Goal: Task Accomplishment & Management: Use online tool/utility

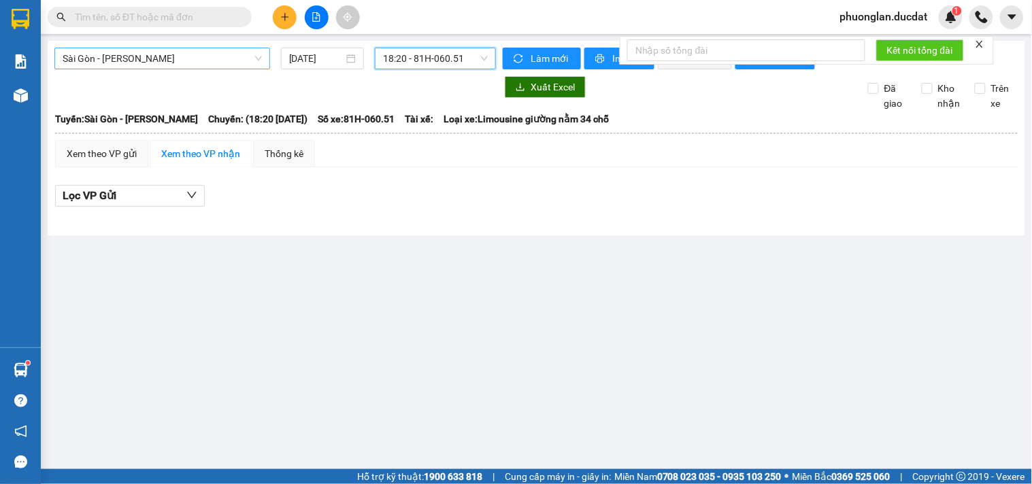
click at [180, 57] on span "Sài Gòn - [PERSON_NAME]" at bounding box center [162, 58] width 199 height 20
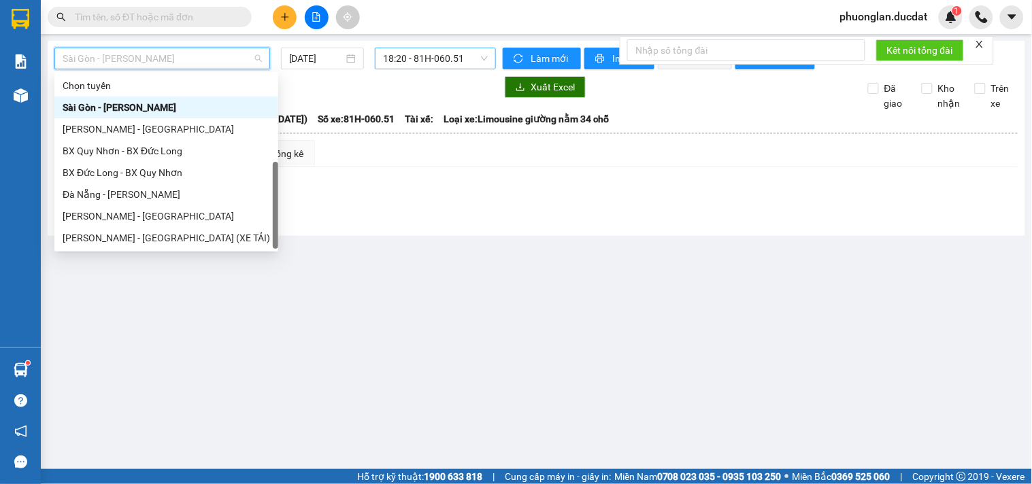
click at [419, 63] on span "18:20 - 81H-060.51" at bounding box center [435, 58] width 105 height 20
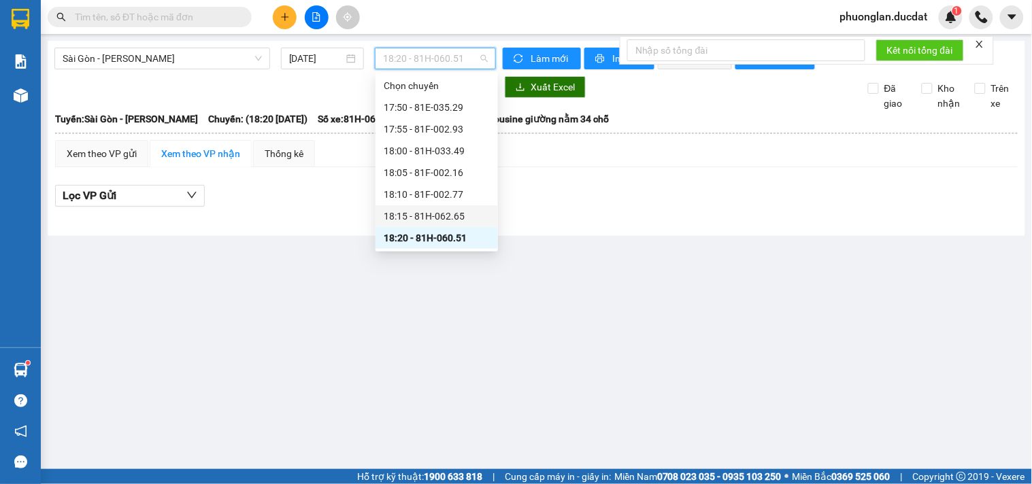
click at [467, 216] on div "18:15 - 81H-062.65" at bounding box center [437, 216] width 106 height 15
click at [466, 67] on span "18:15 - 81H-062.65" at bounding box center [435, 58] width 105 height 20
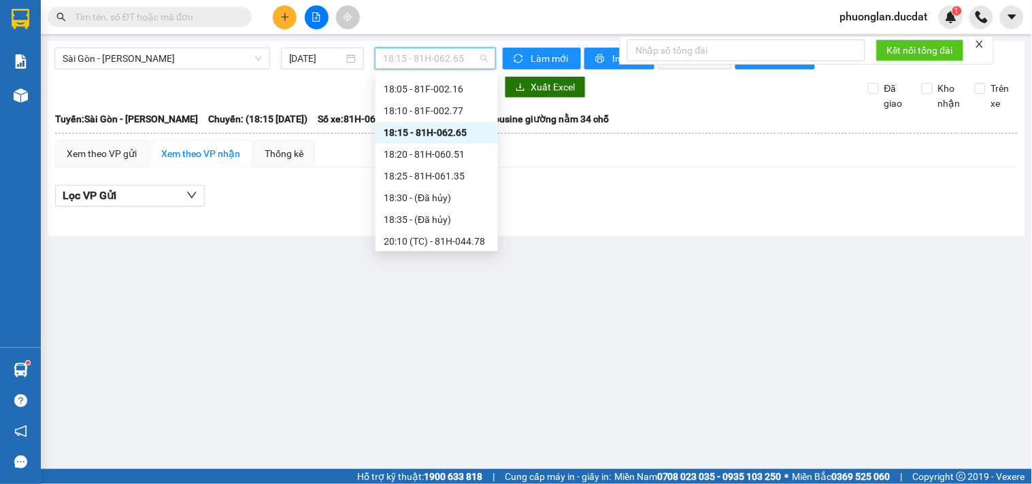
scroll to position [109, 0]
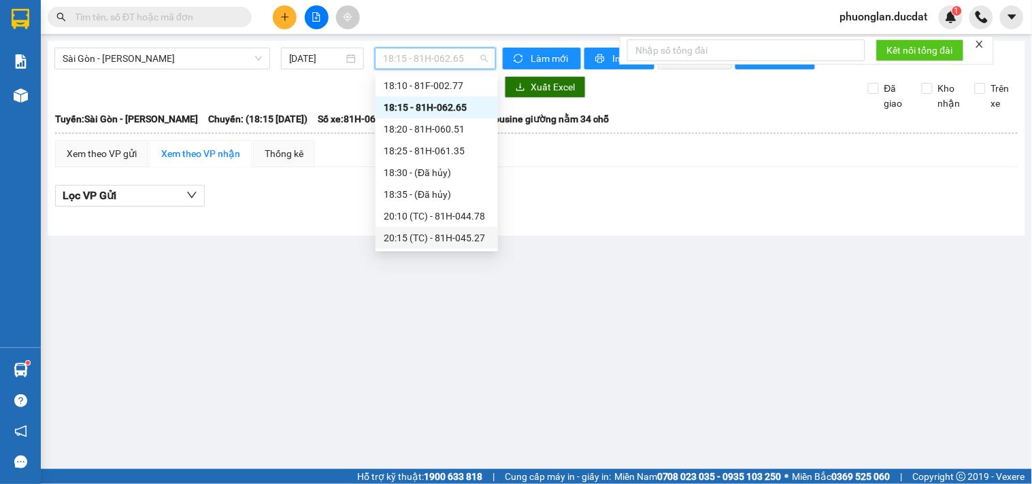
click at [454, 233] on div "20:15 (TC) - 81H-045.27" at bounding box center [437, 238] width 106 height 15
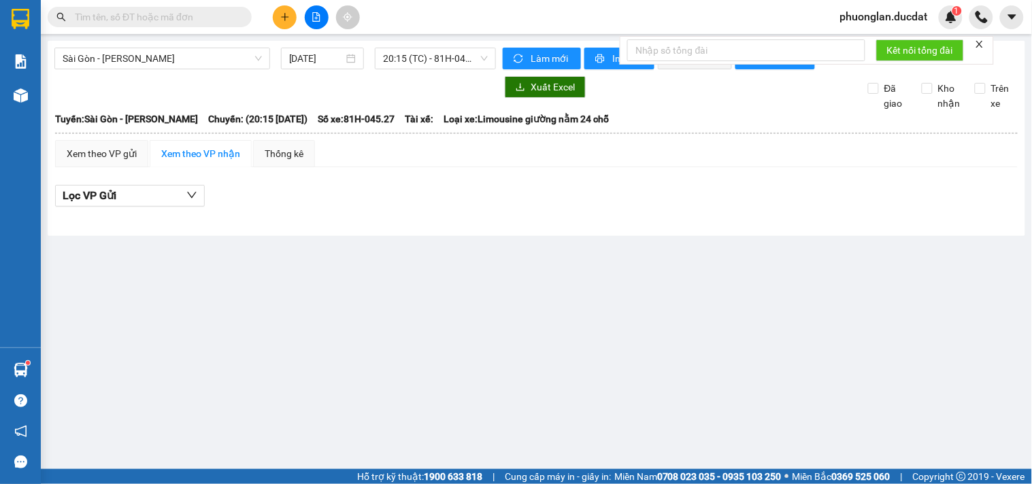
click at [474, 69] on div "Sài Gòn - Gia Lai 12/09/2025 20:15 (TC) - 81H-045.27" at bounding box center [274, 59] width 441 height 22
click at [468, 63] on span "20:15 (TC) - 81H-045.27" at bounding box center [435, 58] width 105 height 20
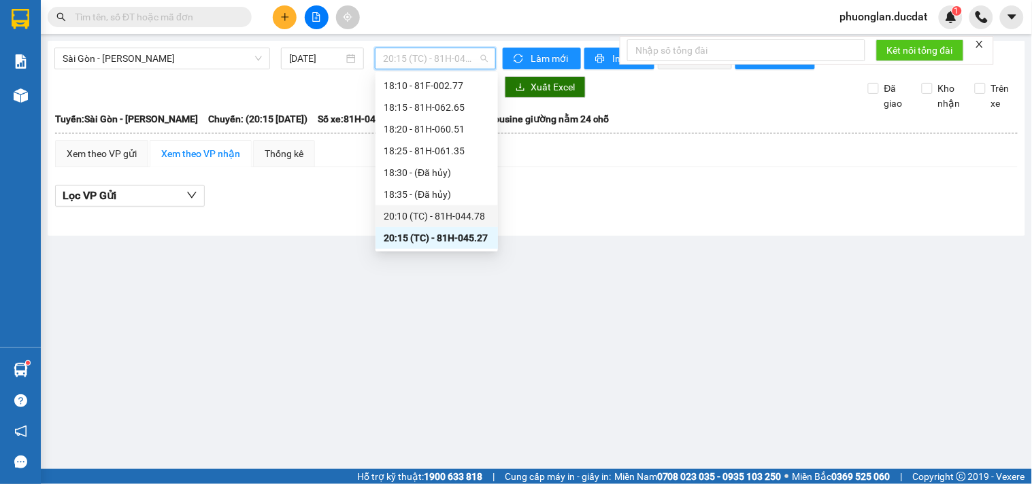
click at [451, 214] on div "20:10 (TC) - 81H-044.78" at bounding box center [437, 216] width 106 height 15
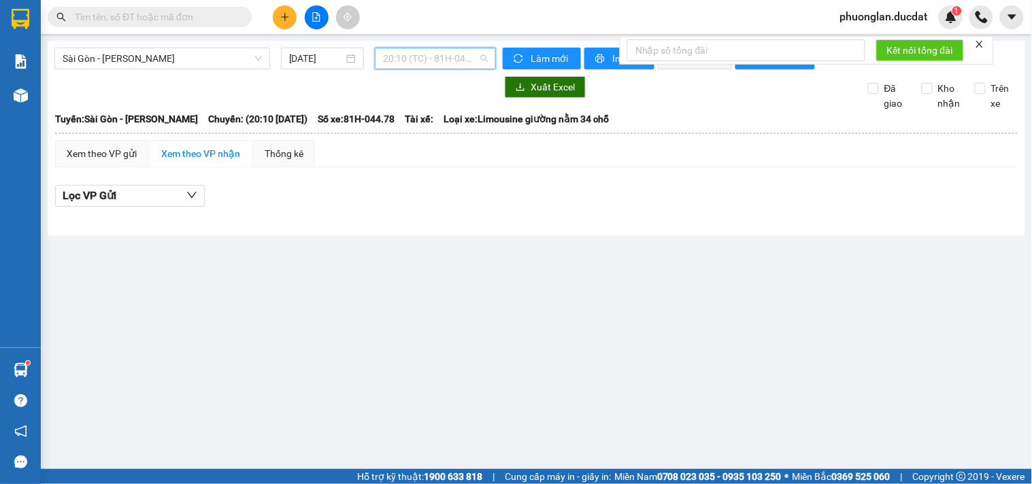
click at [441, 57] on span "20:10 (TC) - 81H-044.78" at bounding box center [435, 58] width 105 height 20
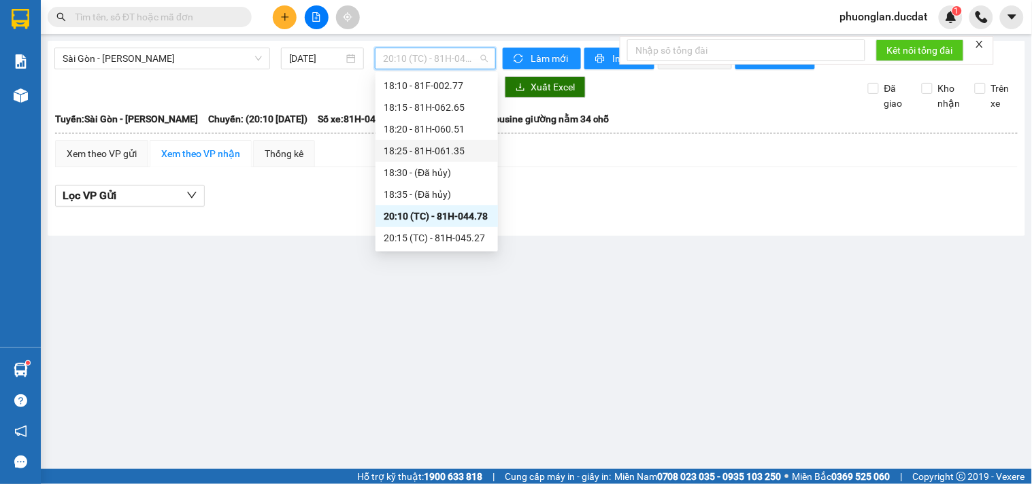
click at [451, 154] on div "18:25 - 81H-061.35" at bounding box center [437, 151] width 106 height 15
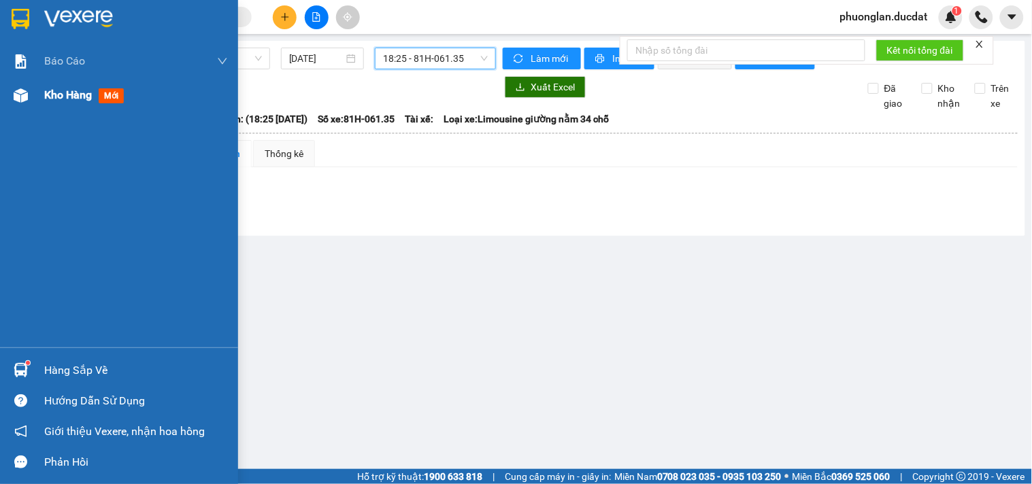
drag, startPoint x: 12, startPoint y: 102, endPoint x: 492, endPoint y: 3, distance: 490.4
click at [15, 102] on div at bounding box center [21, 96] width 24 height 24
click at [61, 95] on span "Kho hàng" at bounding box center [68, 94] width 48 height 13
click at [76, 101] on span "Kho hàng" at bounding box center [68, 94] width 48 height 13
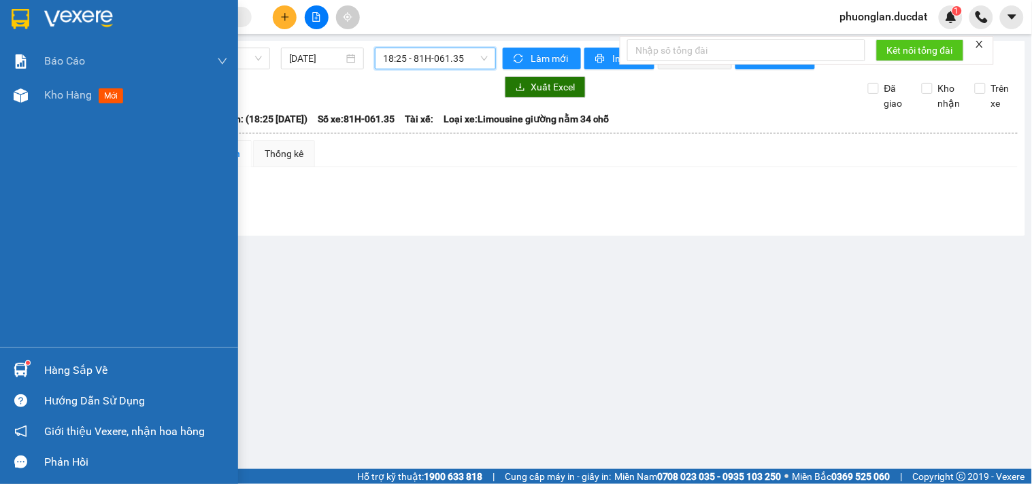
click at [76, 101] on span "Kho hàng" at bounding box center [68, 94] width 48 height 13
click at [78, 99] on span "Kho hàng" at bounding box center [68, 94] width 48 height 13
click at [70, 95] on span "Kho hàng" at bounding box center [68, 94] width 48 height 13
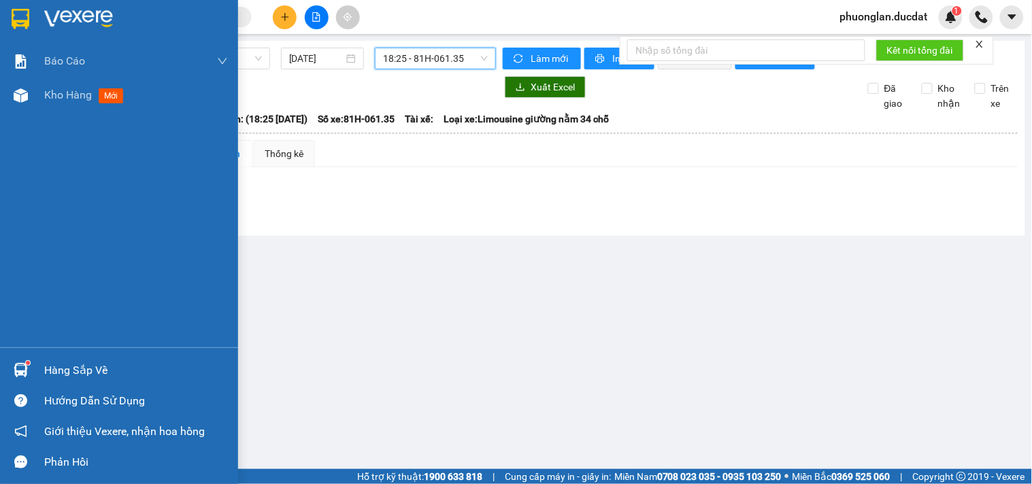
click at [70, 95] on span "Kho hàng" at bounding box center [68, 94] width 48 height 13
click at [67, 95] on span "Kho hàng" at bounding box center [68, 94] width 48 height 13
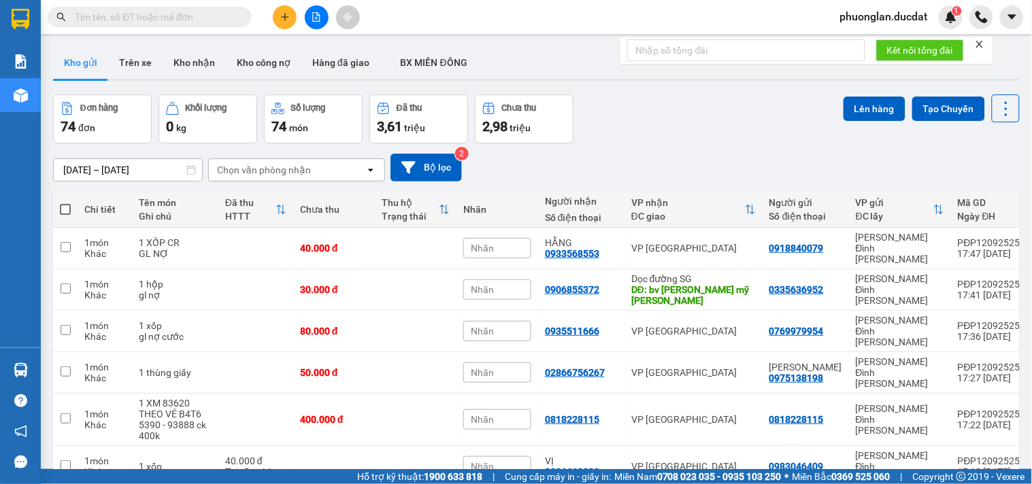
click at [304, 170] on div "Chọn văn phòng nhận" at bounding box center [264, 170] width 94 height 14
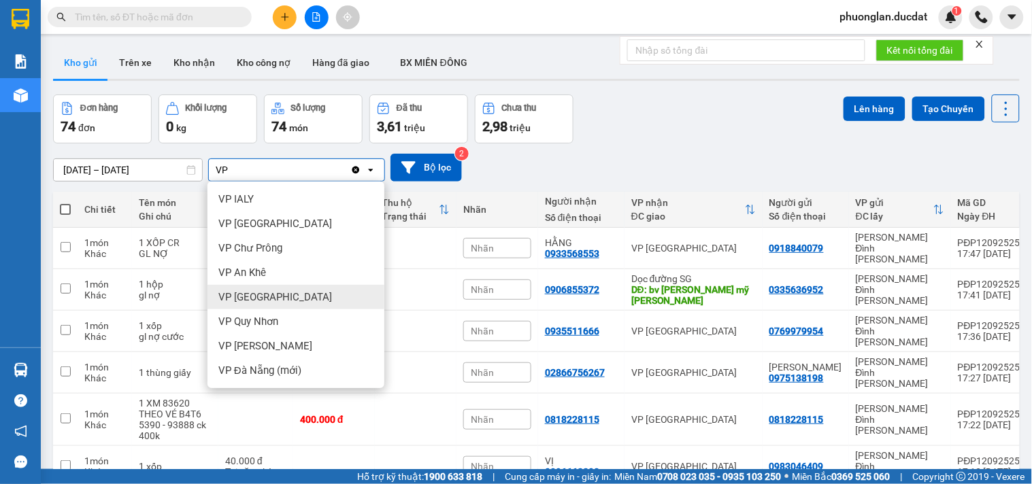
type input "VP"
click at [280, 303] on div "VP [GEOGRAPHIC_DATA]" at bounding box center [295, 297] width 177 height 24
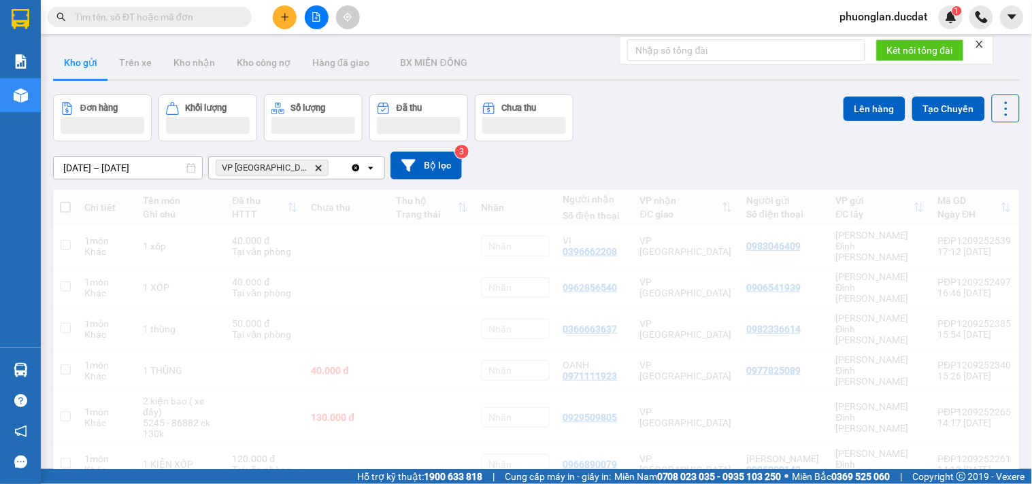
click at [301, 170] on div "VP [GEOGRAPHIC_DATA] Delete" at bounding box center [279, 168] width 141 height 22
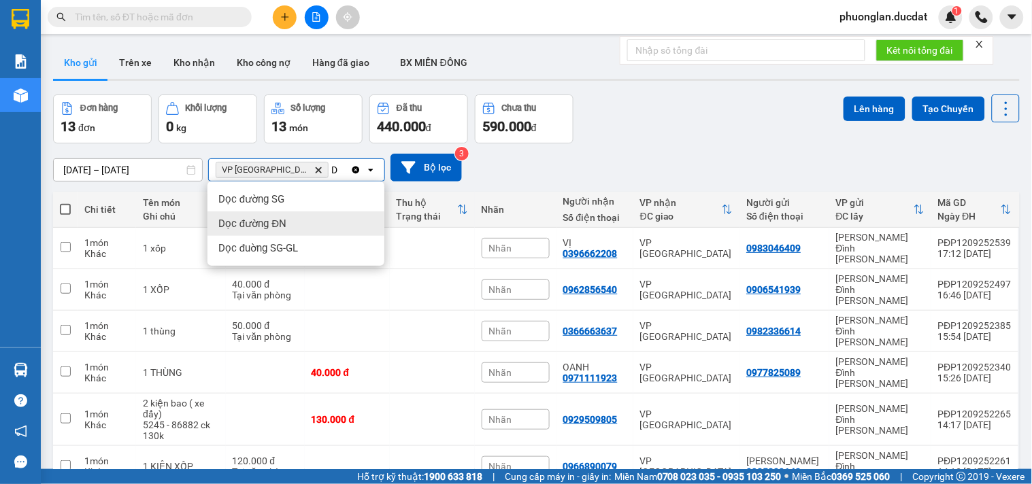
type input "D"
click at [281, 229] on span "Dọc đường ĐN" at bounding box center [252, 224] width 68 height 14
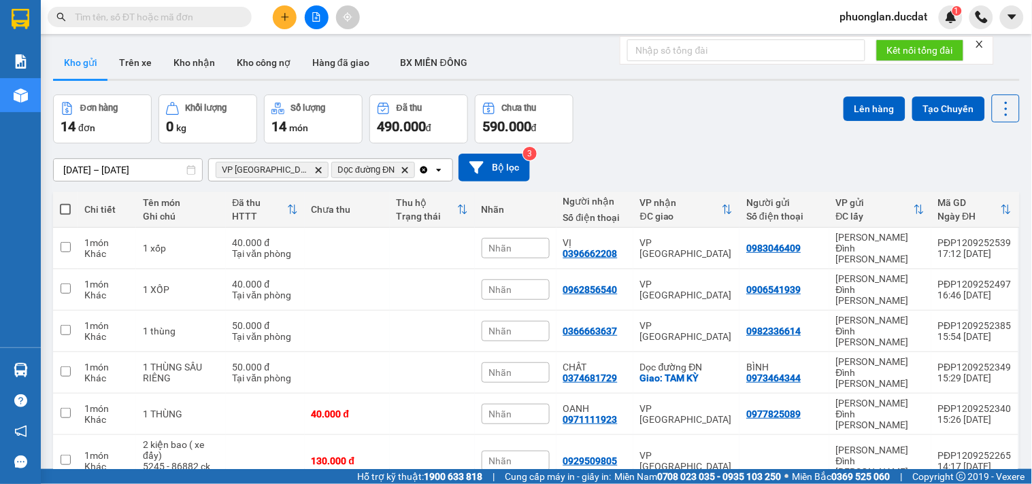
click at [62, 207] on span at bounding box center [65, 209] width 11 height 11
click at [65, 203] on input "checkbox" at bounding box center [65, 203] width 0 height 0
checkbox input "true"
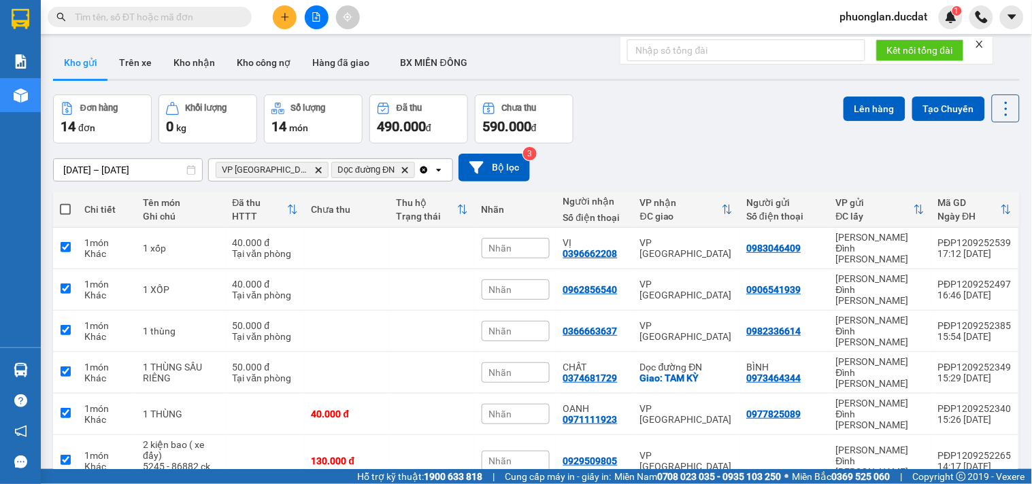
checkbox input "true"
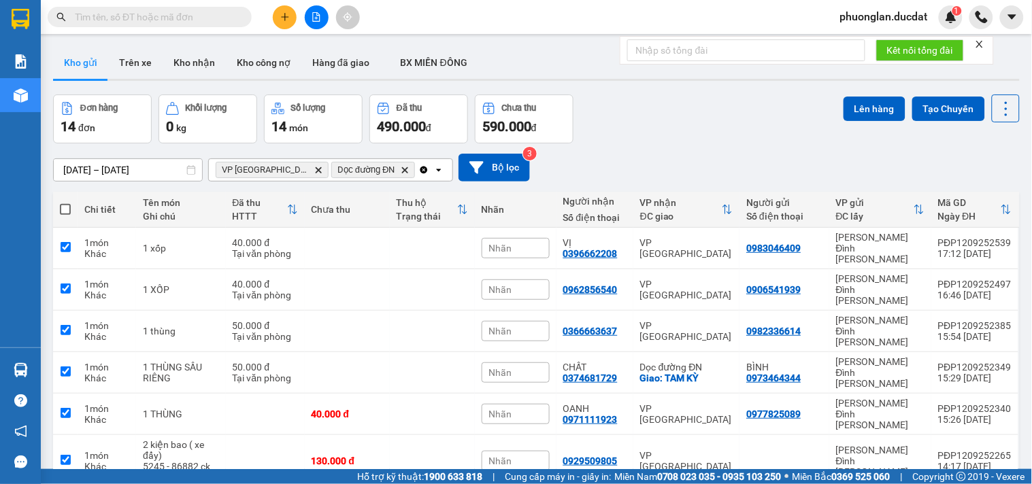
checkbox input "true"
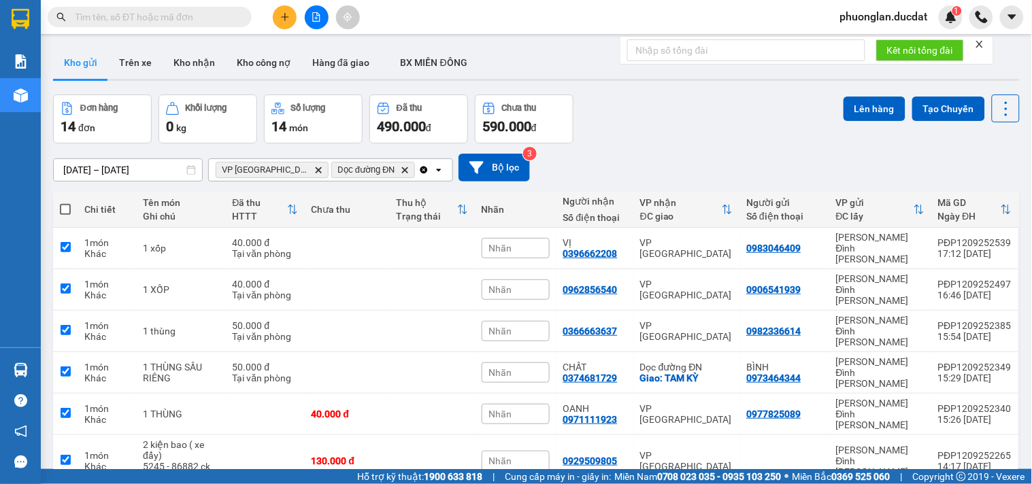
checkbox input "true"
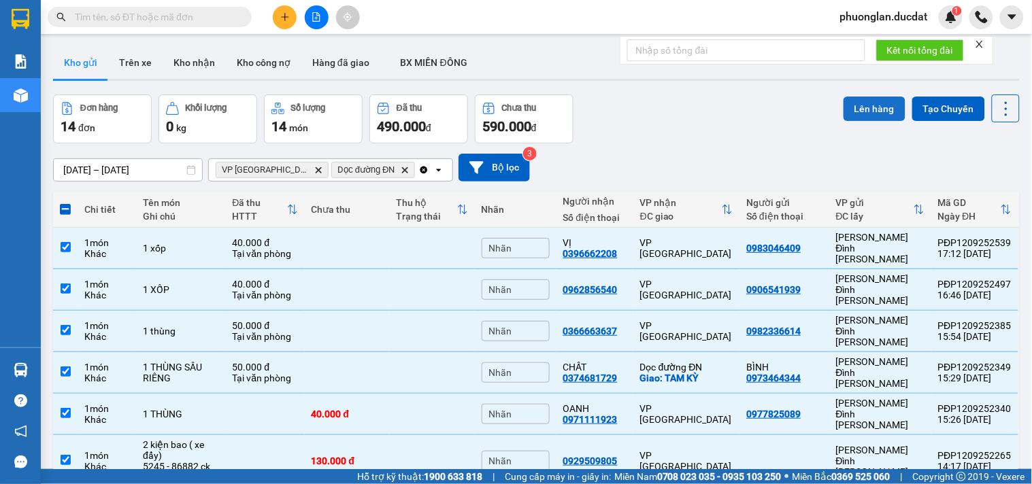
click at [855, 118] on button "Lên hàng" at bounding box center [875, 109] width 62 height 24
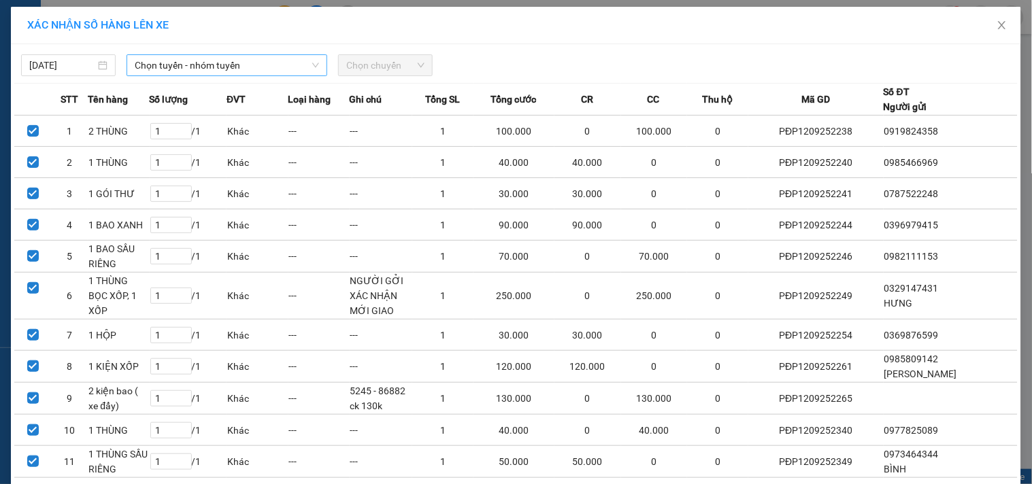
click at [179, 63] on span "Chọn tuyến - nhóm tuyến" at bounding box center [227, 65] width 184 height 20
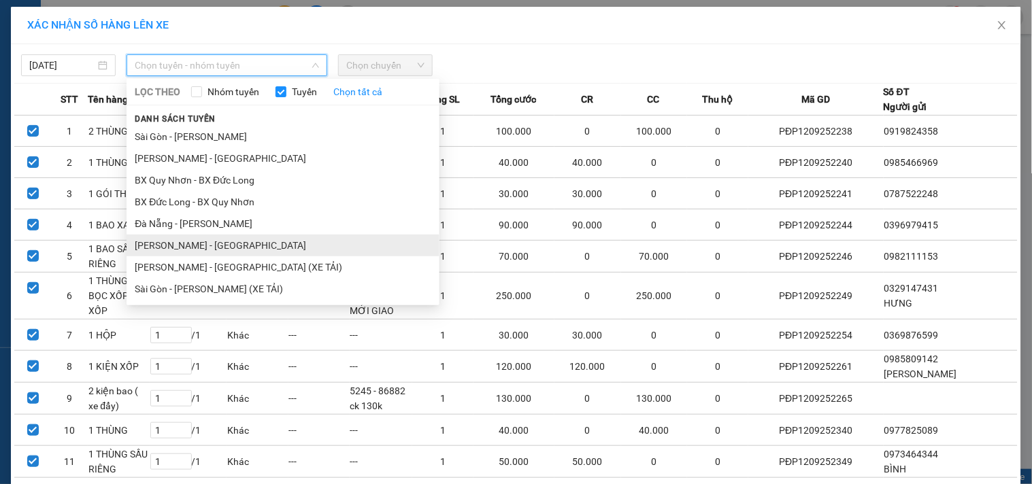
click at [191, 246] on li "[PERSON_NAME] - [GEOGRAPHIC_DATA]" at bounding box center [283, 246] width 313 height 22
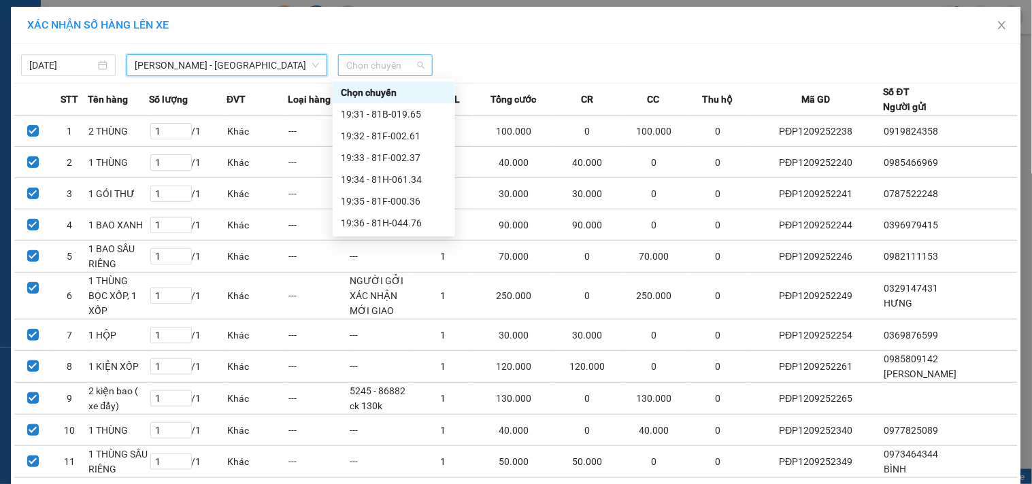
click at [370, 69] on span "Chọn chuyến" at bounding box center [385, 65] width 78 height 20
click at [375, 122] on div "19:31 - 81B-019.65" at bounding box center [394, 114] width 122 height 22
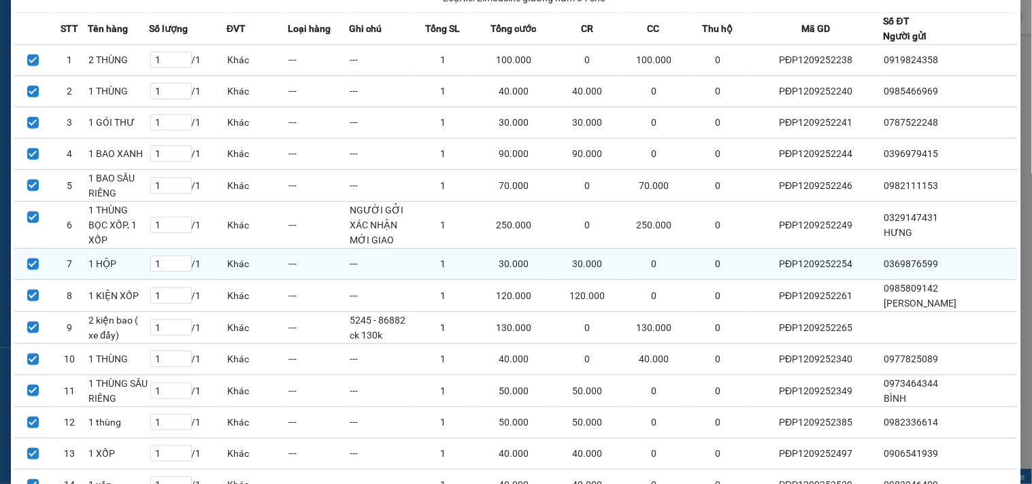
scroll to position [212, 0]
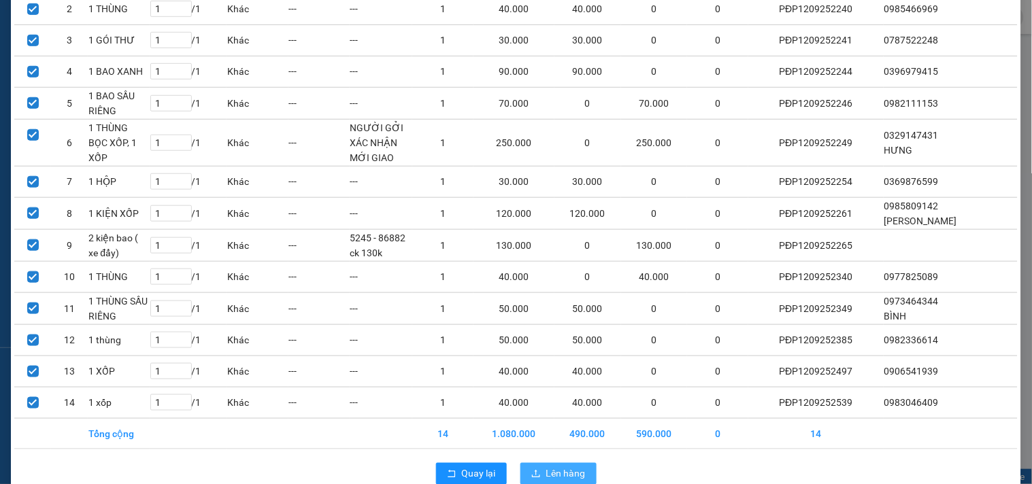
click at [551, 467] on span "Lên hàng" at bounding box center [565, 474] width 39 height 15
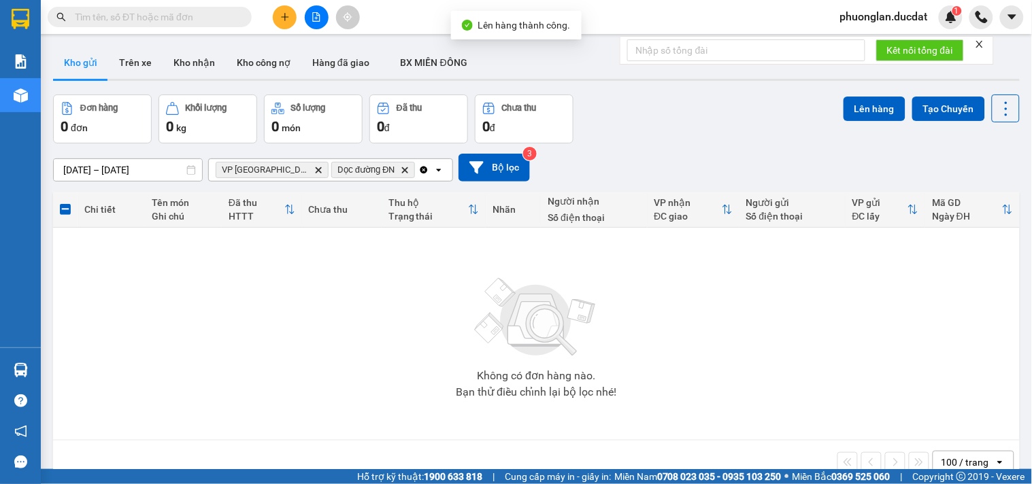
click at [418, 166] on icon "Clear all" at bounding box center [423, 170] width 11 height 11
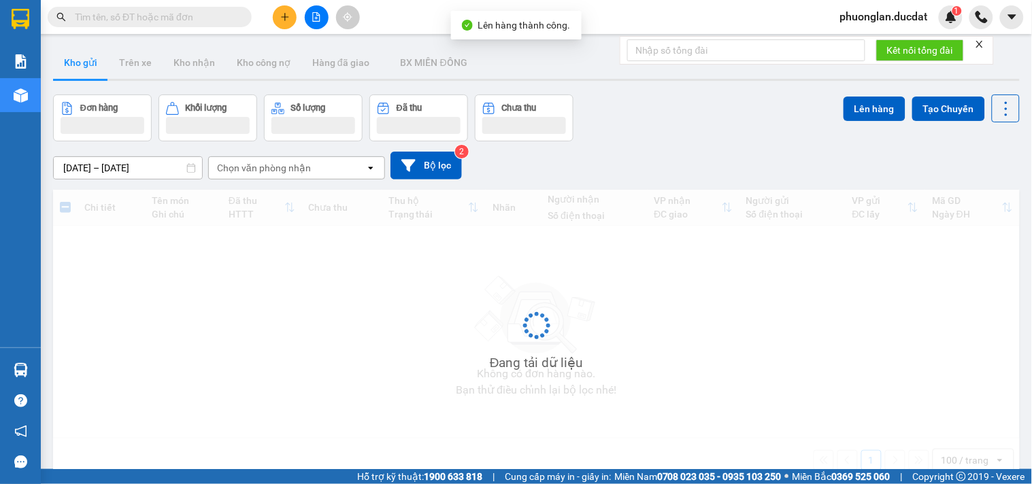
click at [329, 174] on div "Chọn văn phòng nhận" at bounding box center [287, 168] width 156 height 22
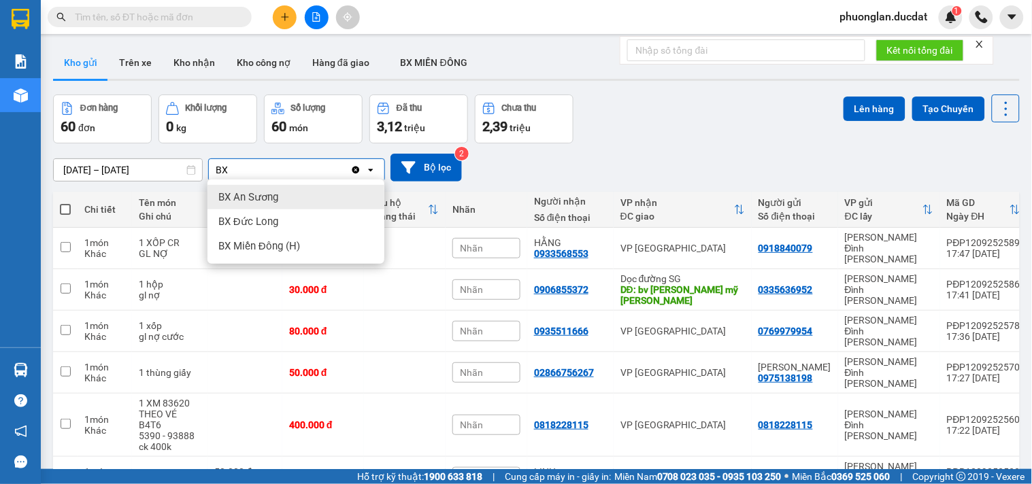
type input "BX"
click at [267, 199] on span "BX An Sương" at bounding box center [248, 197] width 60 height 14
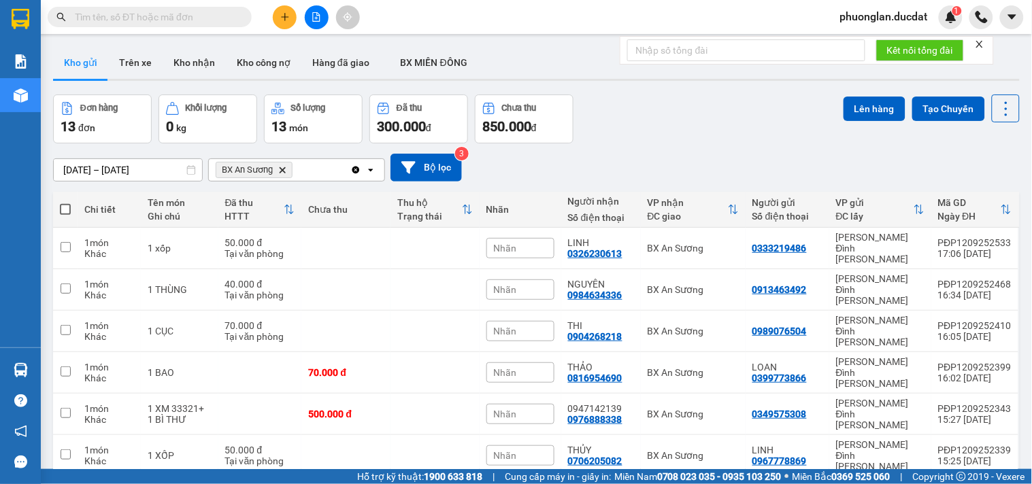
click at [64, 206] on span at bounding box center [65, 209] width 11 height 11
click at [65, 203] on input "checkbox" at bounding box center [65, 203] width 0 height 0
checkbox input "true"
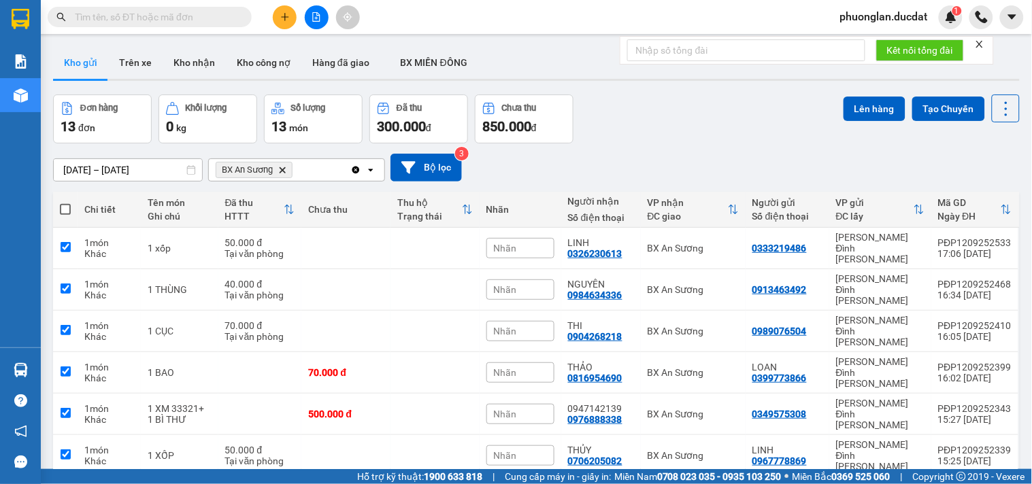
checkbox input "true"
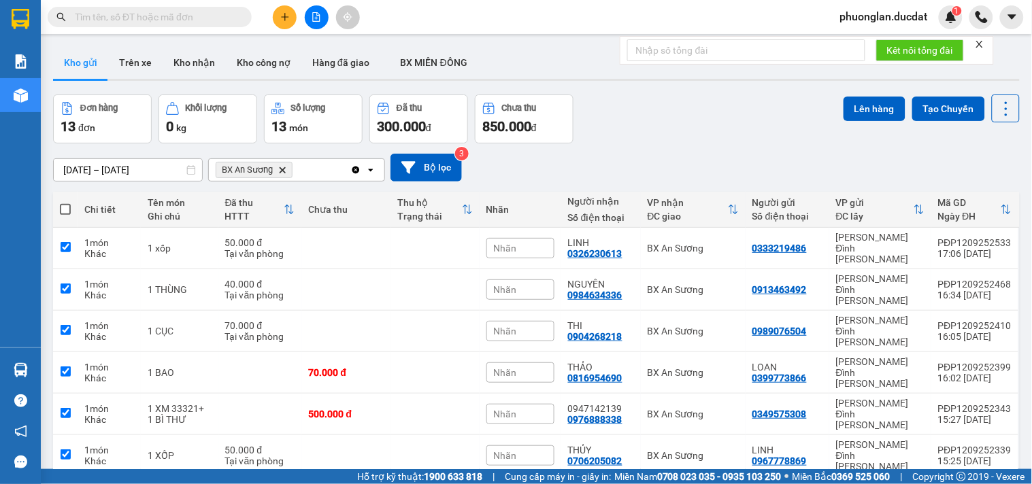
checkbox input "true"
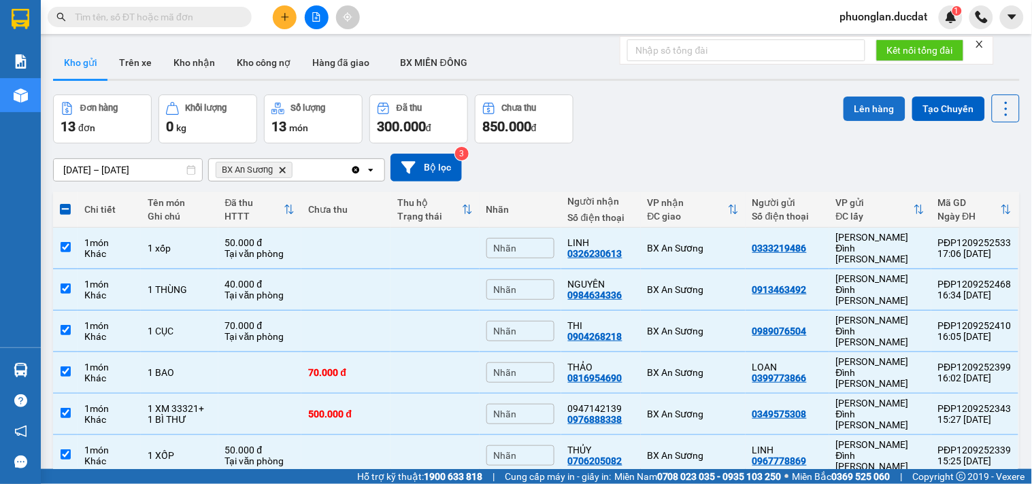
click at [852, 99] on button "Lên hàng" at bounding box center [875, 109] width 62 height 24
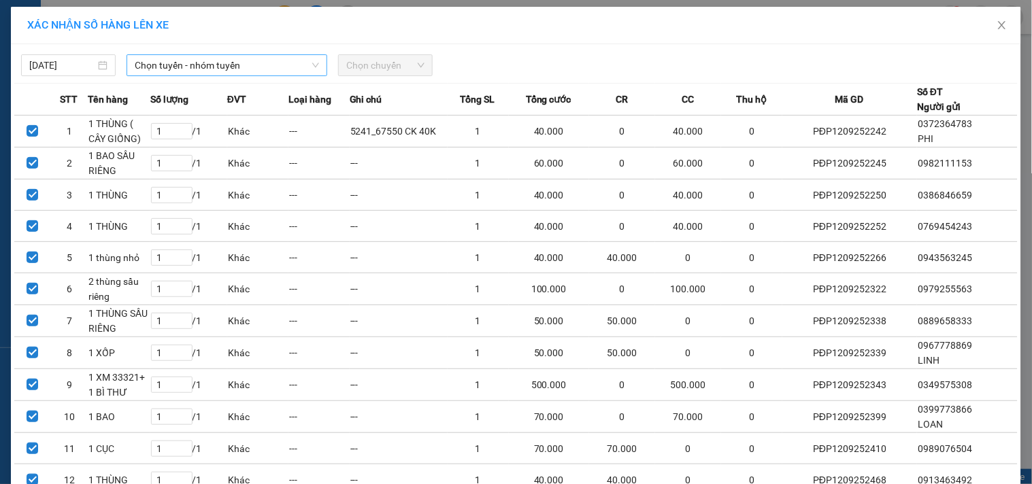
click at [178, 59] on span "Chọn tuyến - nhóm tuyến" at bounding box center [227, 65] width 184 height 20
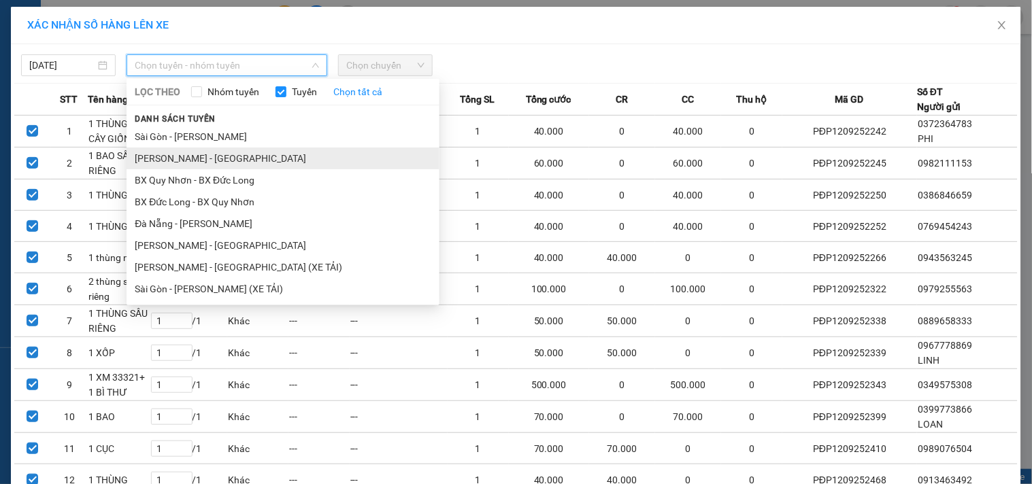
click at [197, 158] on li "[PERSON_NAME] - [GEOGRAPHIC_DATA]" at bounding box center [283, 159] width 313 height 22
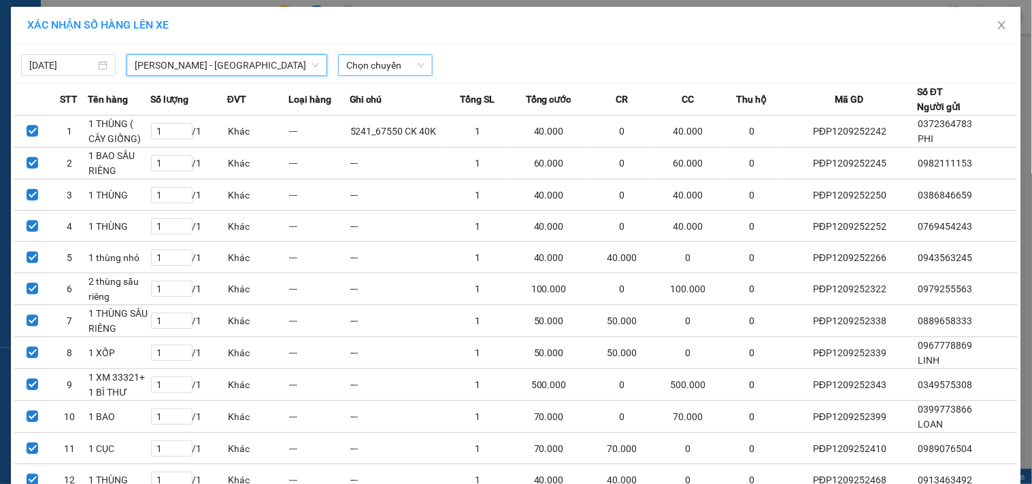
click at [372, 71] on span "Chọn chuyến" at bounding box center [385, 65] width 78 height 20
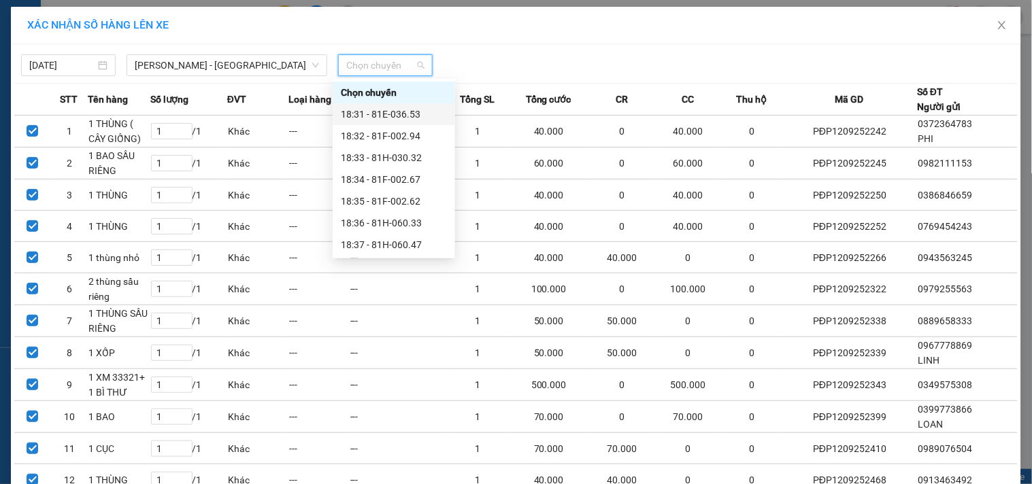
click at [395, 120] on div "18:31 - 81E-036.53" at bounding box center [394, 114] width 106 height 15
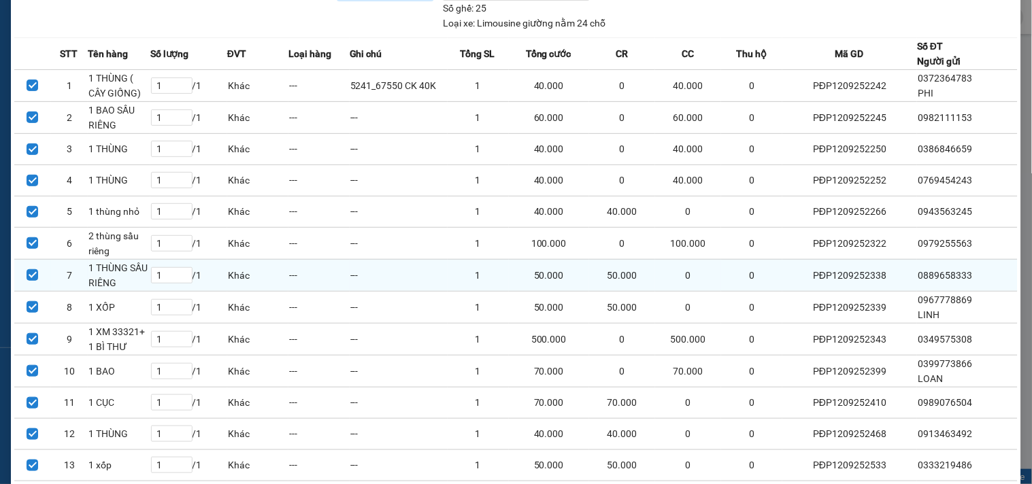
scroll to position [167, 0]
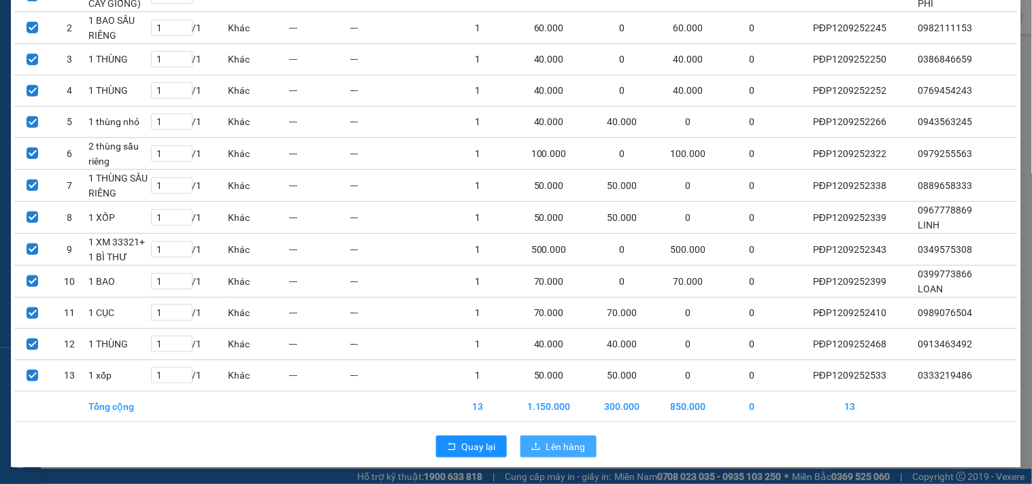
click at [561, 439] on span "Lên hàng" at bounding box center [565, 446] width 39 height 15
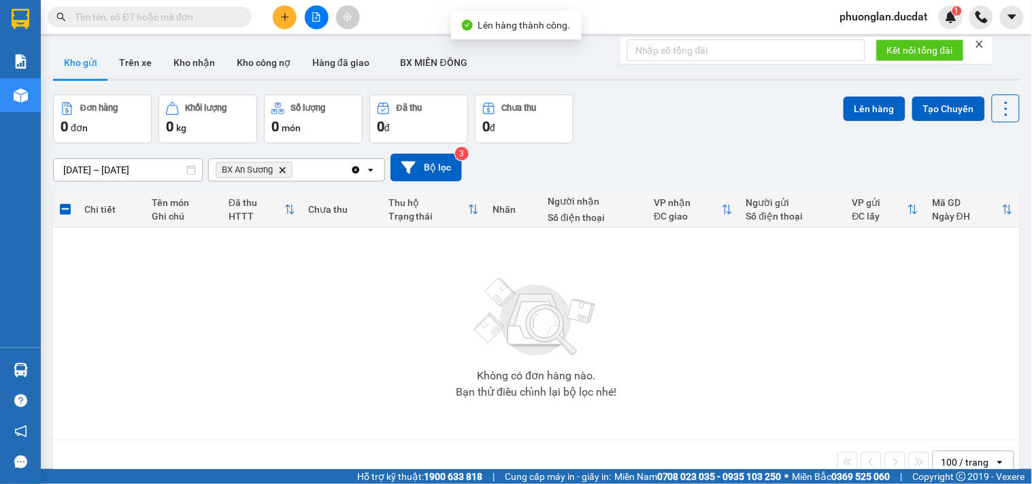
click at [350, 171] on icon "Clear all" at bounding box center [355, 170] width 11 height 11
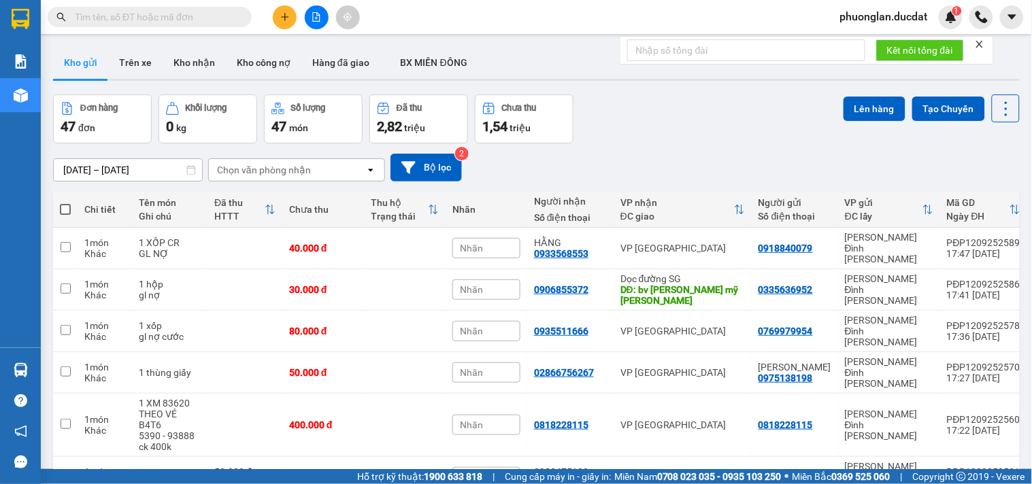
click at [62, 214] on span at bounding box center [65, 209] width 11 height 11
click at [65, 203] on input "checkbox" at bounding box center [65, 203] width 0 height 0
checkbox input "true"
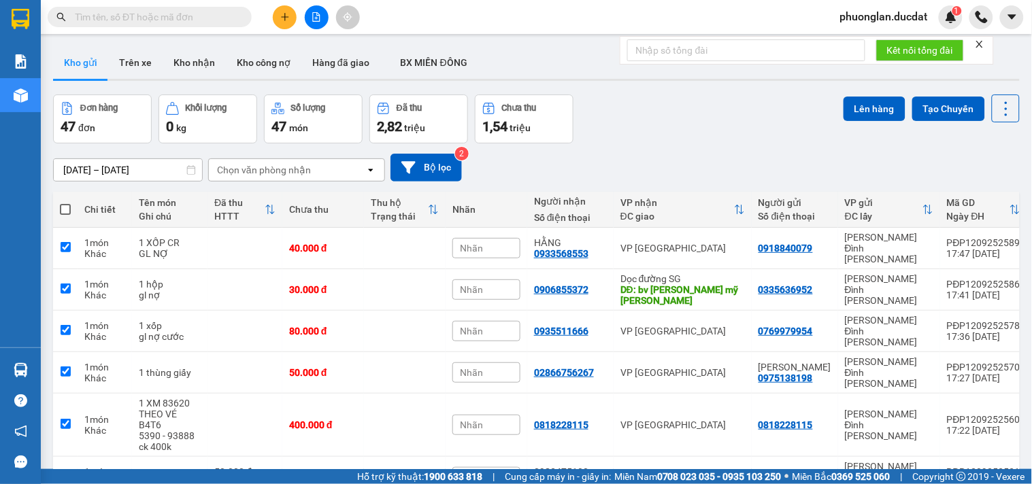
checkbox input "true"
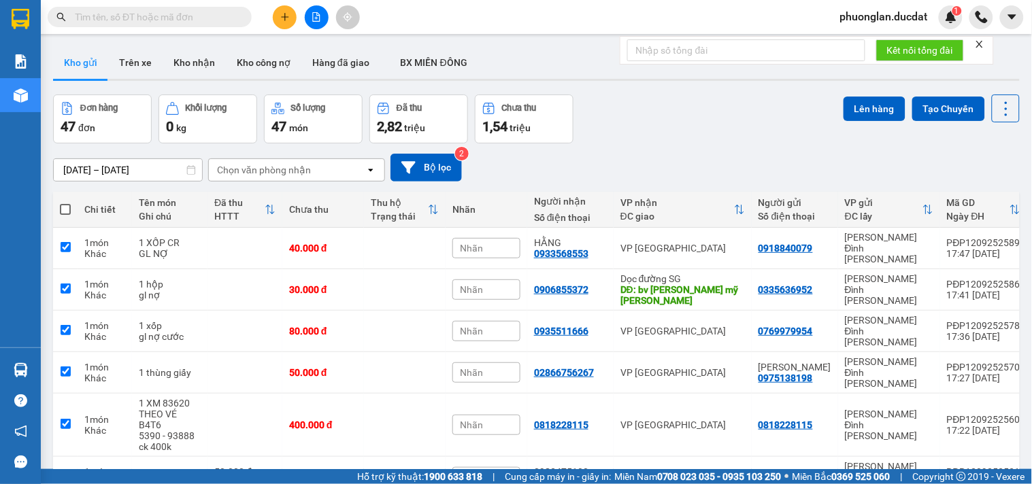
checkbox input "true"
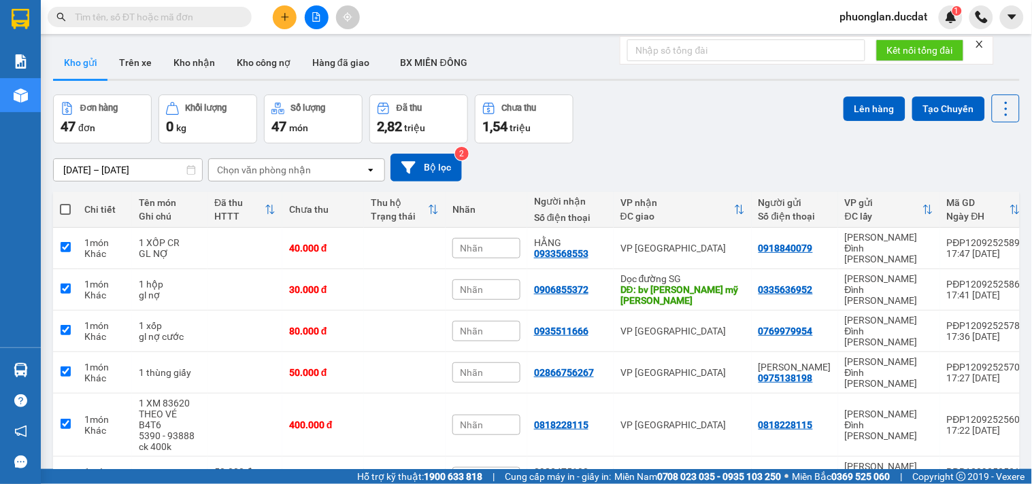
checkbox input "true"
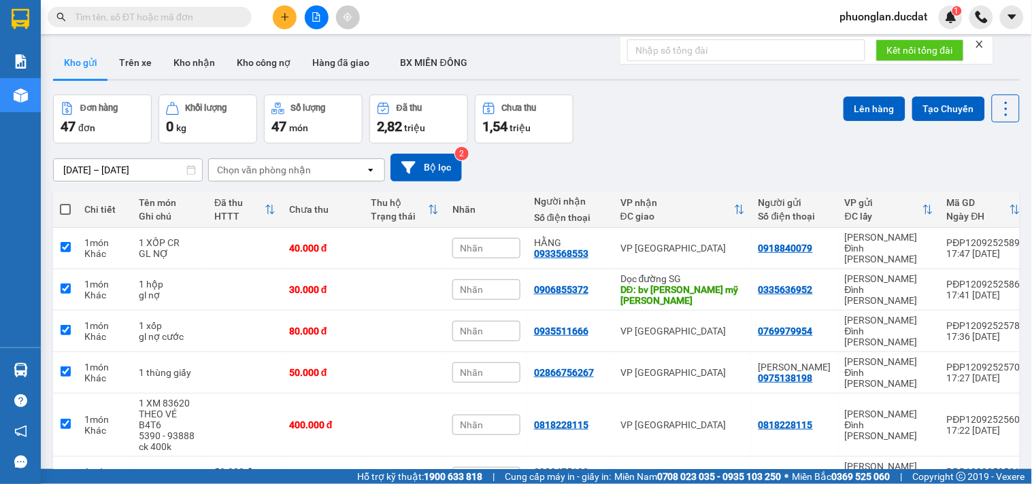
checkbox input "true"
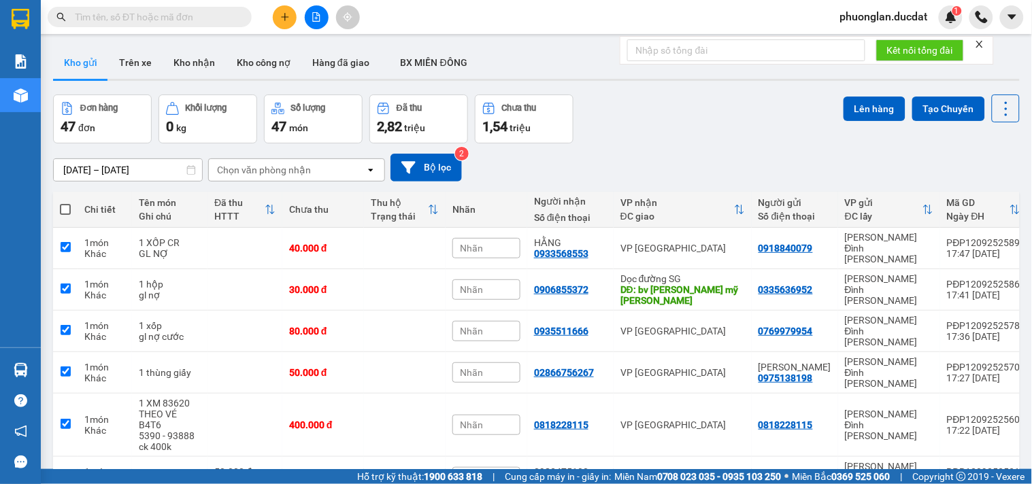
checkbox input "true"
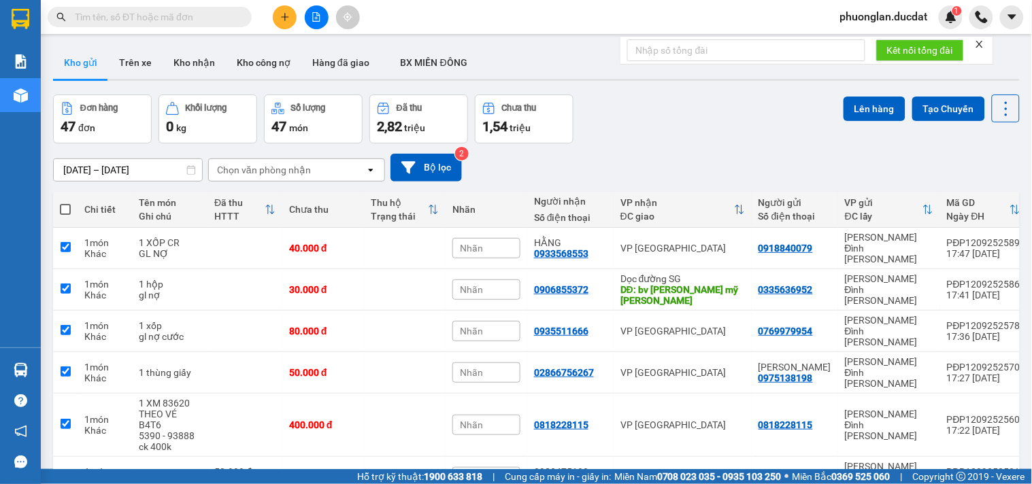
checkbox input "true"
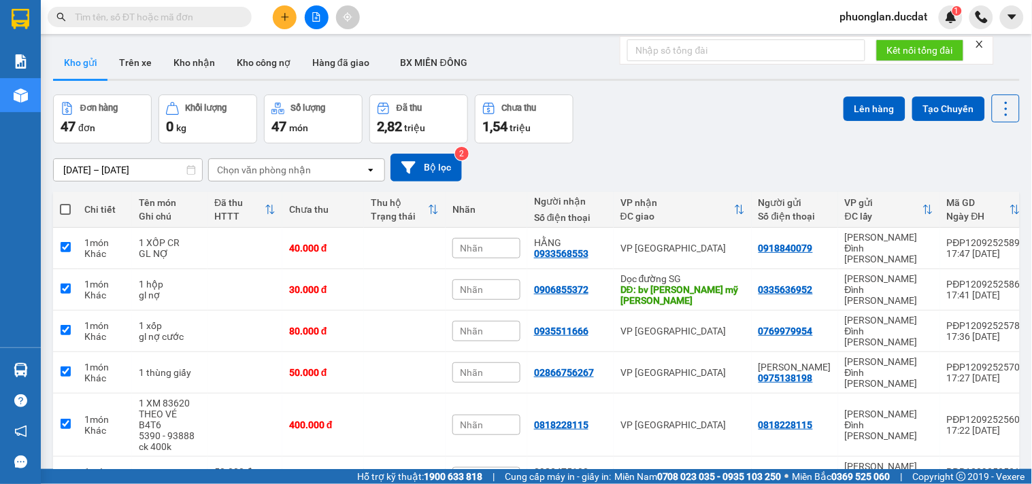
checkbox input "true"
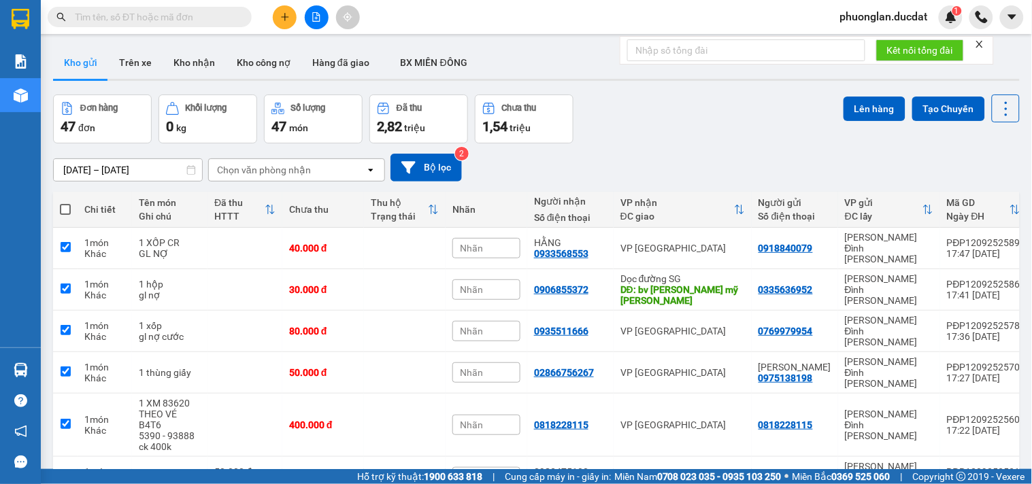
checkbox input "true"
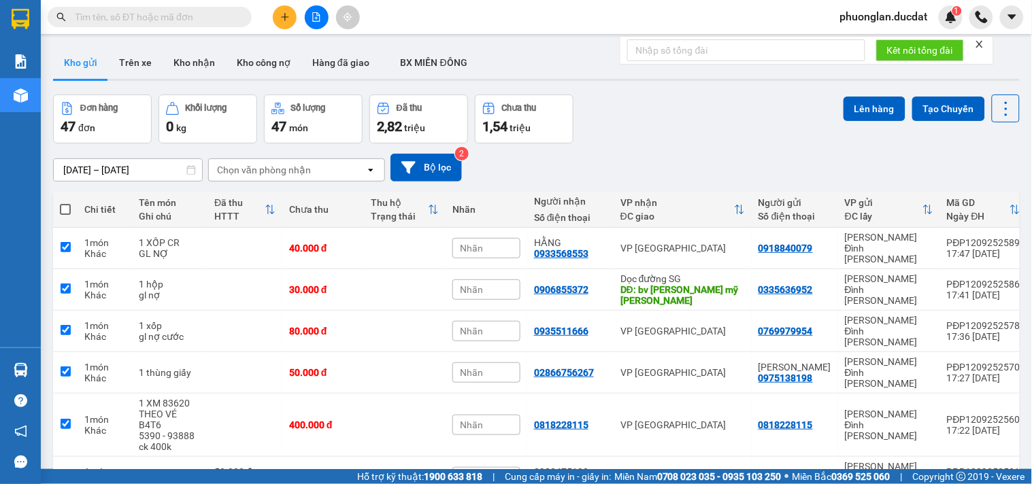
checkbox input "true"
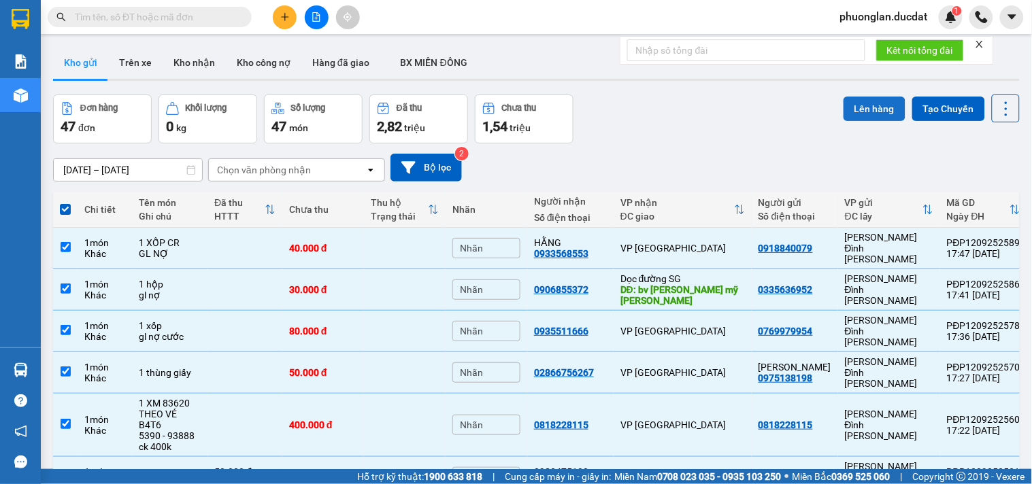
click at [852, 116] on button "Lên hàng" at bounding box center [875, 109] width 62 height 24
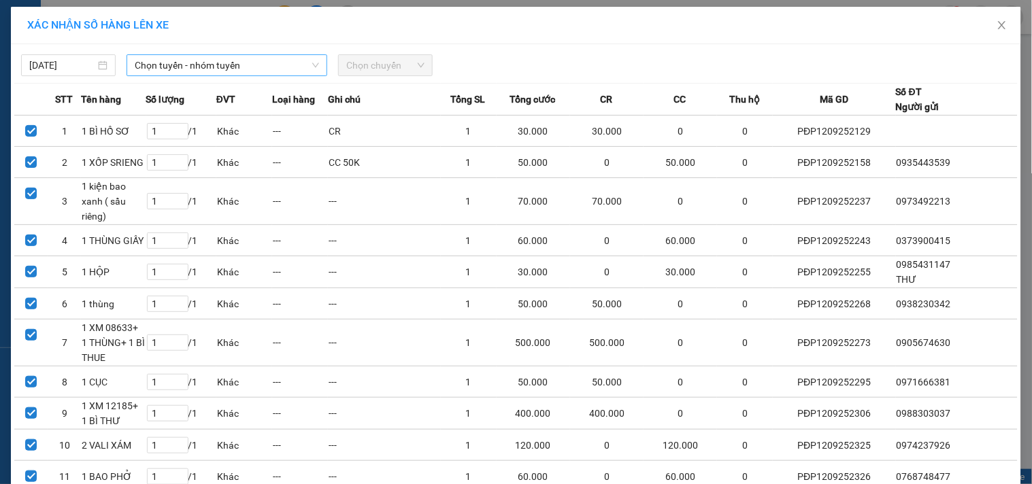
click at [192, 60] on span "Chọn tuyến - nhóm tuyến" at bounding box center [227, 65] width 184 height 20
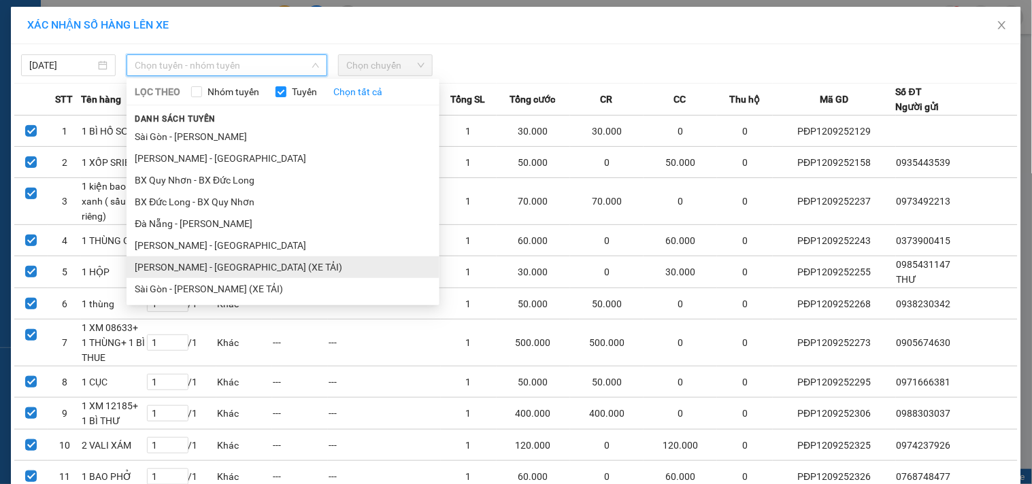
click at [202, 267] on li "[PERSON_NAME] - [GEOGRAPHIC_DATA] (XE TẢI)" at bounding box center [283, 267] width 313 height 22
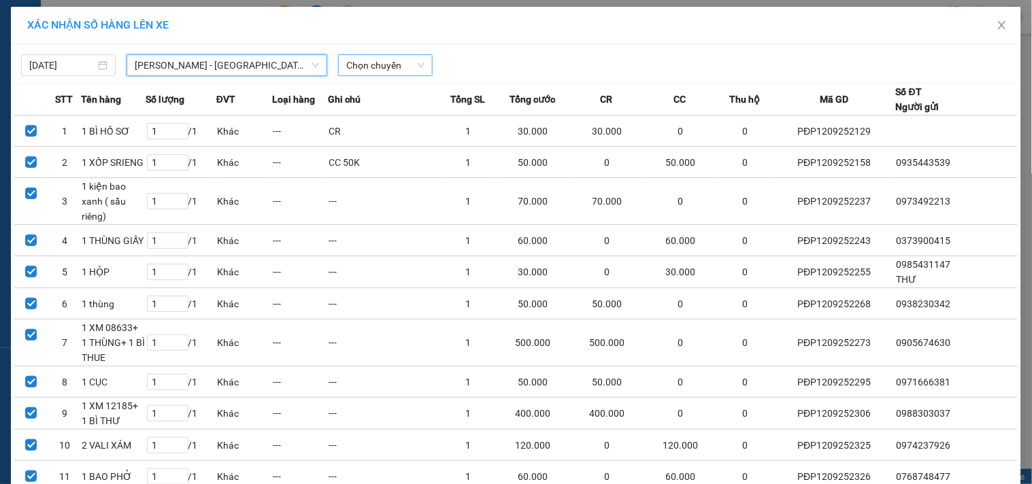
click at [391, 66] on span "Chọn chuyến" at bounding box center [385, 65] width 78 height 20
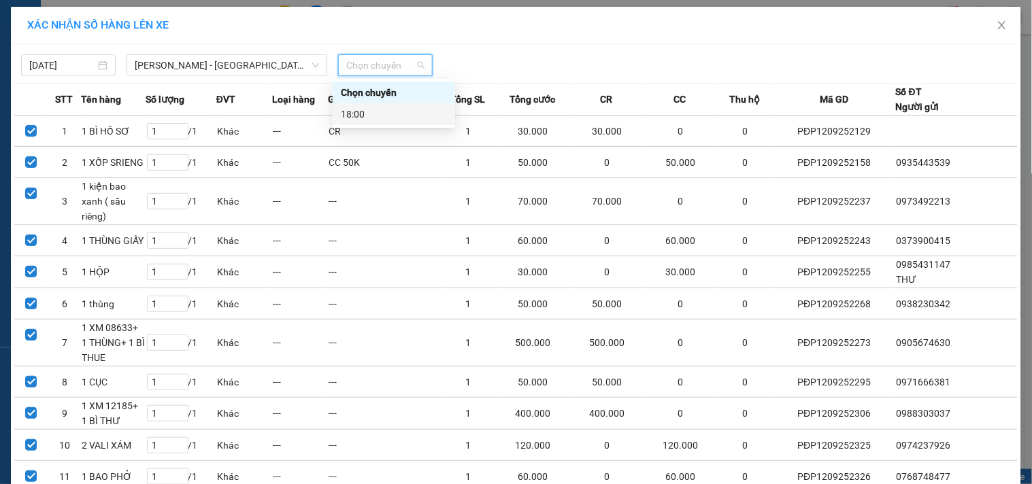
click at [368, 121] on div "18:00" at bounding box center [394, 114] width 106 height 15
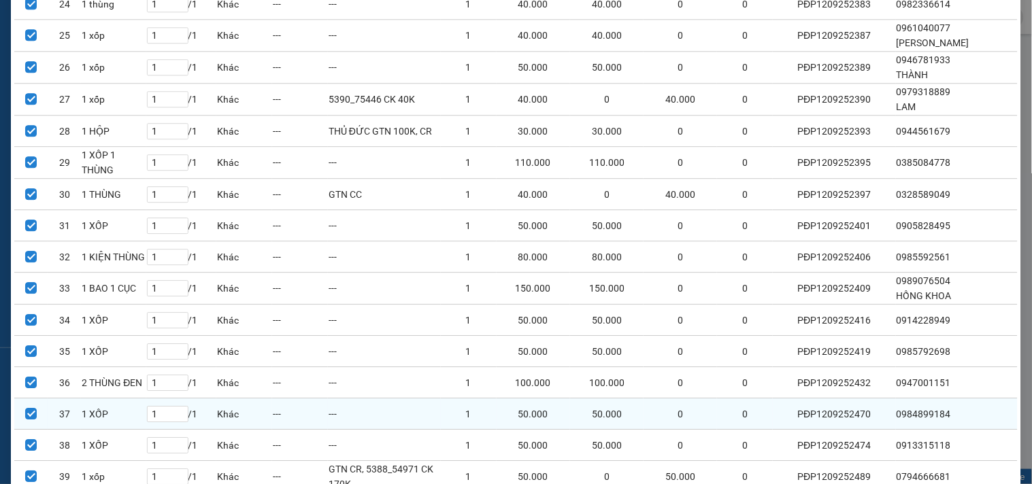
scroll to position [1233, 0]
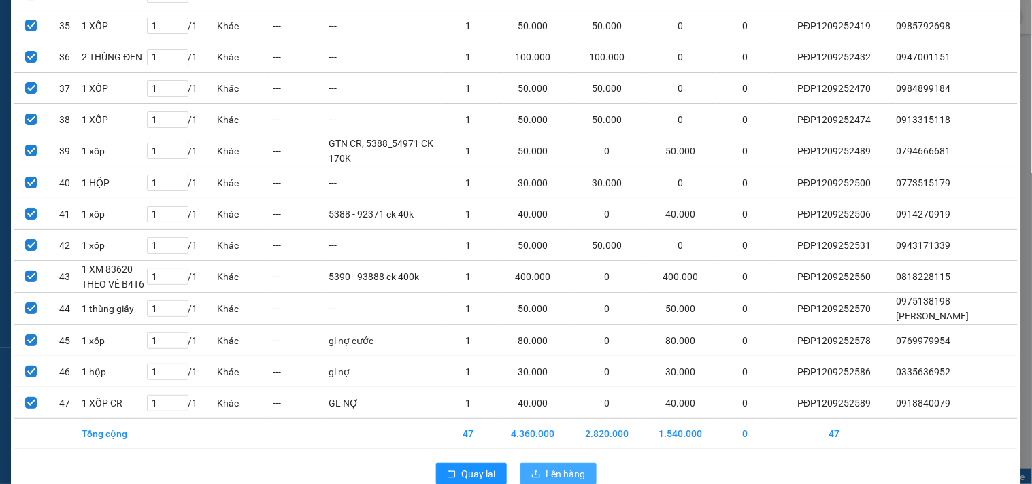
click at [569, 467] on span "Lên hàng" at bounding box center [565, 474] width 39 height 15
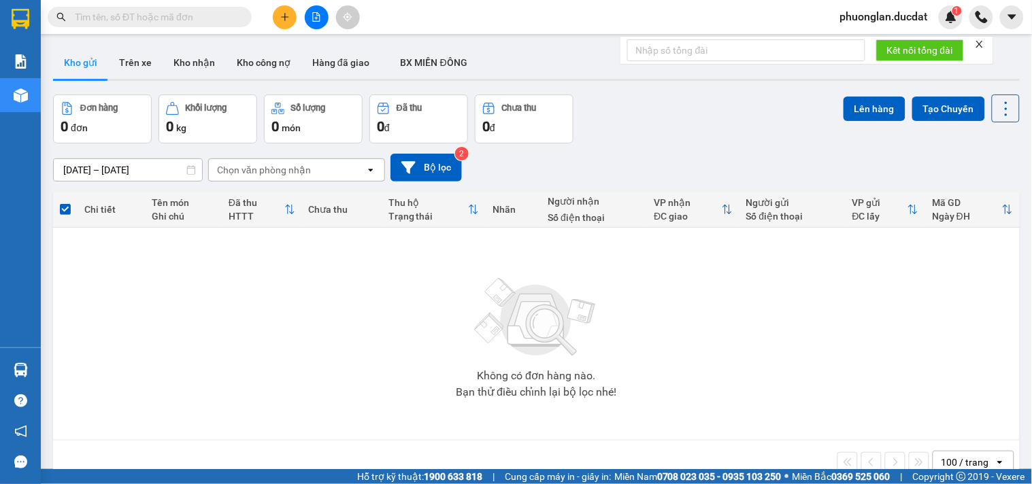
click at [314, 14] on icon "file-add" at bounding box center [317, 17] width 10 height 10
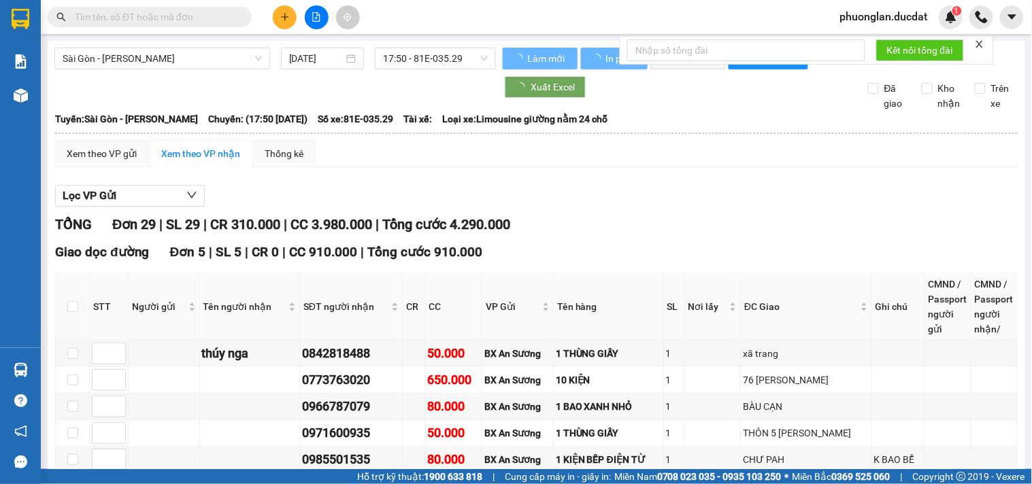
click at [208, 69] on div "Sài Gòn - [PERSON_NAME] [DATE] 17:50 - 81E-035.29" at bounding box center [274, 59] width 441 height 22
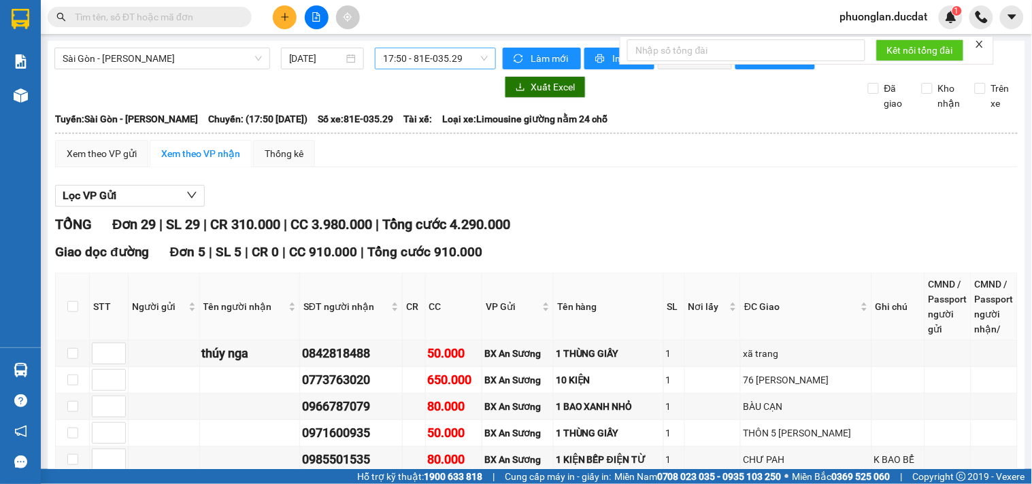
click at [429, 60] on span "17:50 - 81E-035.29" at bounding box center [435, 58] width 105 height 20
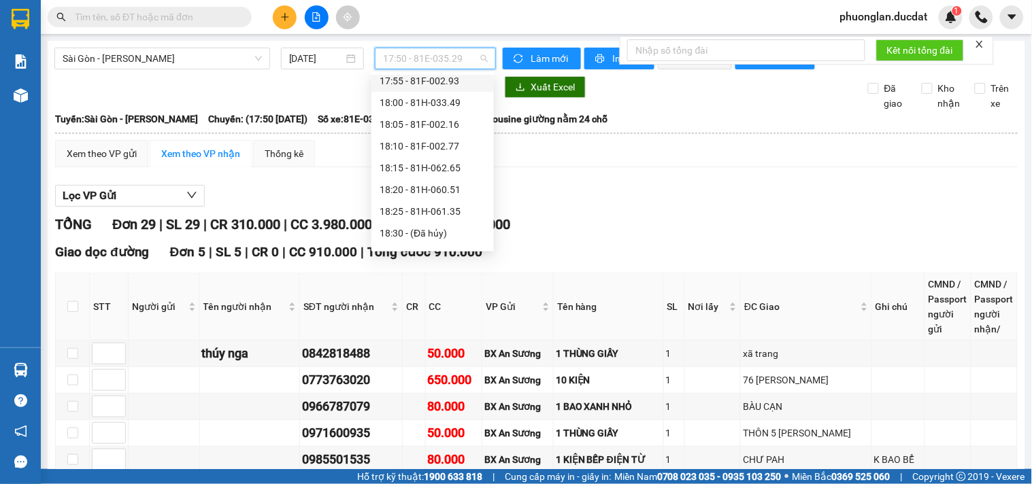
scroll to position [109, 0]
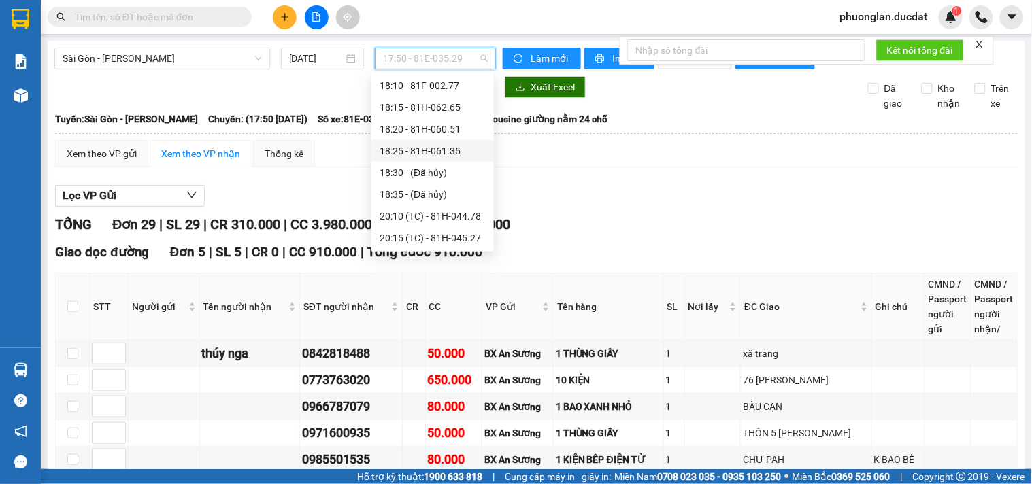
click at [452, 152] on div "18:25 - 81H-061.35" at bounding box center [433, 151] width 106 height 15
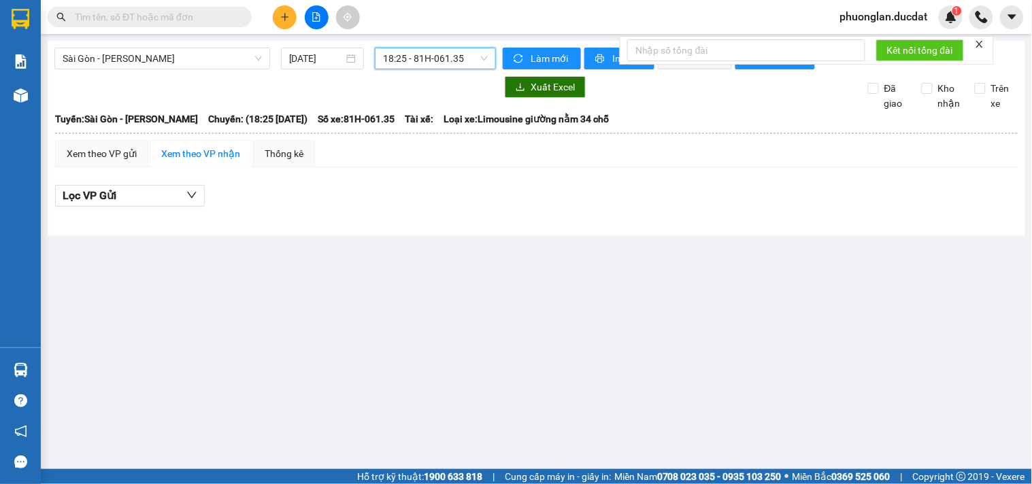
click at [467, 57] on span "18:25 - 81H-061.35" at bounding box center [435, 58] width 105 height 20
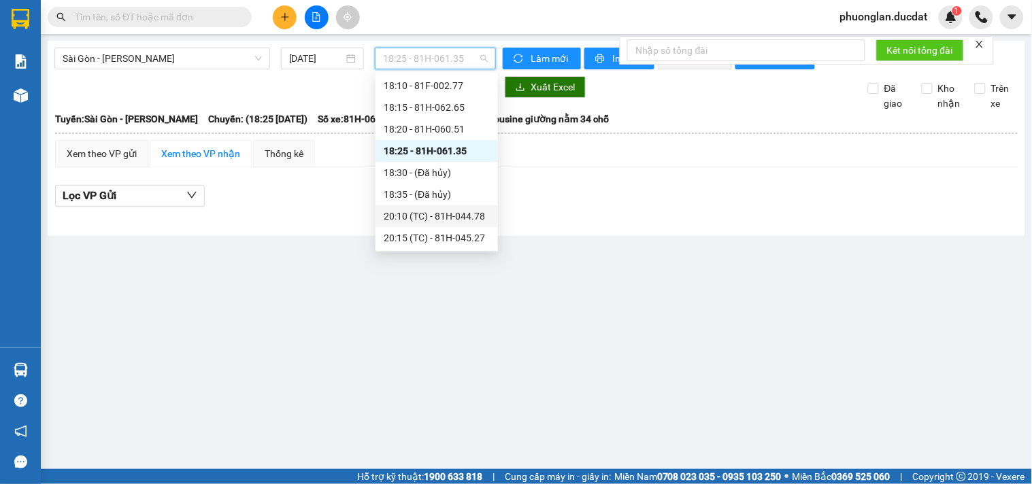
click at [475, 213] on div "20:10 (TC) - 81H-044.78" at bounding box center [437, 216] width 106 height 15
click at [457, 61] on span "20:10 (TC) - 81H-044.78" at bounding box center [435, 58] width 105 height 20
click at [465, 241] on div "20:15 (TC) - 81H-045.27" at bounding box center [437, 238] width 106 height 15
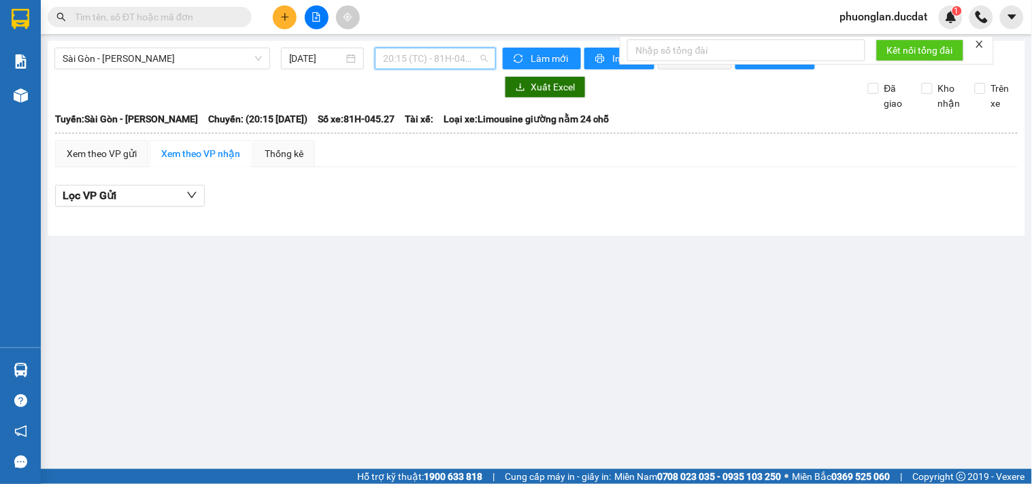
click at [451, 63] on span "20:15 (TC) - 81H-045.27" at bounding box center [435, 58] width 105 height 20
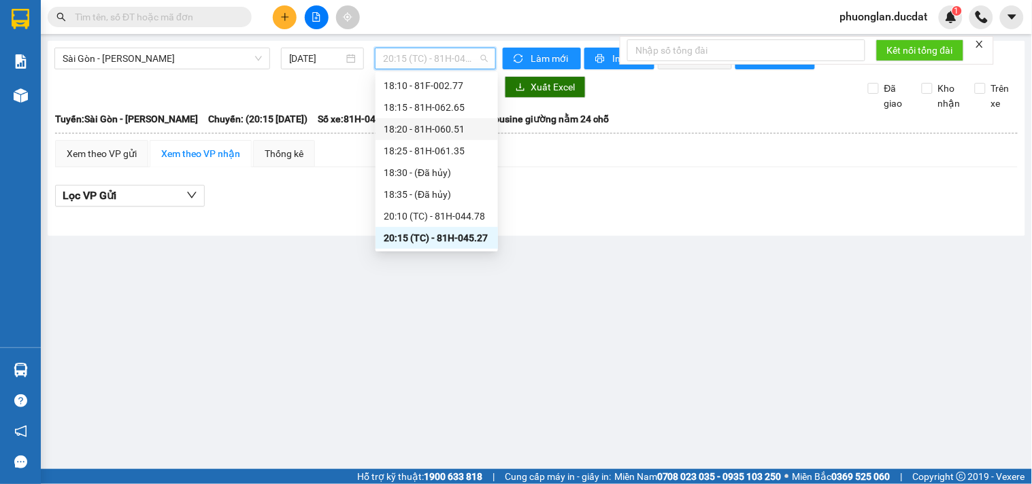
click at [440, 135] on div "18:20 - 81H-060.51" at bounding box center [437, 129] width 106 height 15
click at [416, 66] on span "18:20 - 81H-060.51" at bounding box center [435, 58] width 105 height 20
click at [450, 152] on div "18:25 - 81H-061.35" at bounding box center [437, 151] width 106 height 15
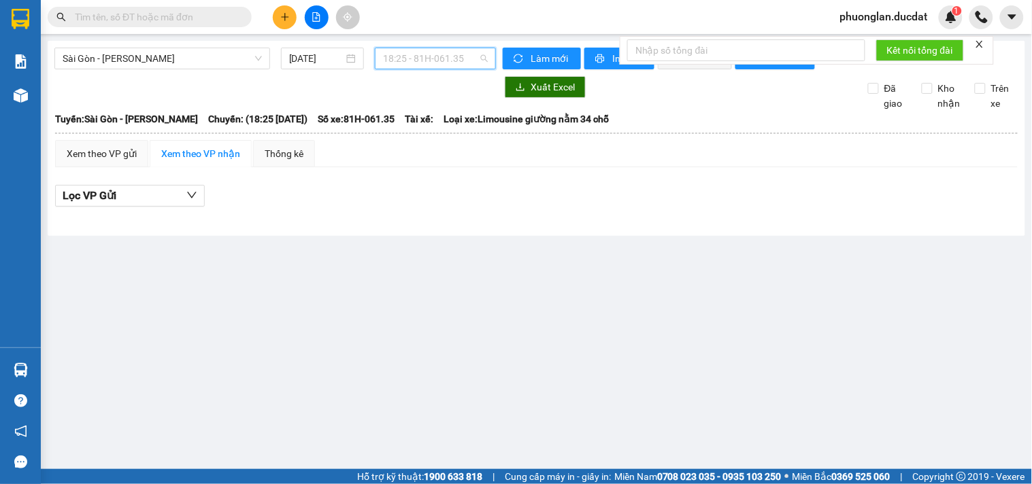
click at [453, 63] on span "18:25 - 81H-061.35" at bounding box center [435, 58] width 105 height 20
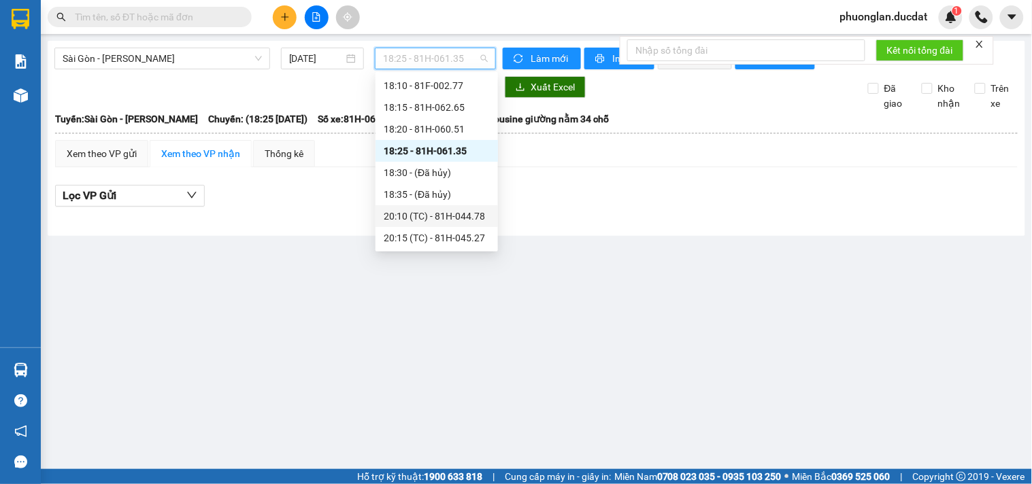
click at [452, 210] on div "20:10 (TC) - 81H-044.78" at bounding box center [437, 216] width 106 height 15
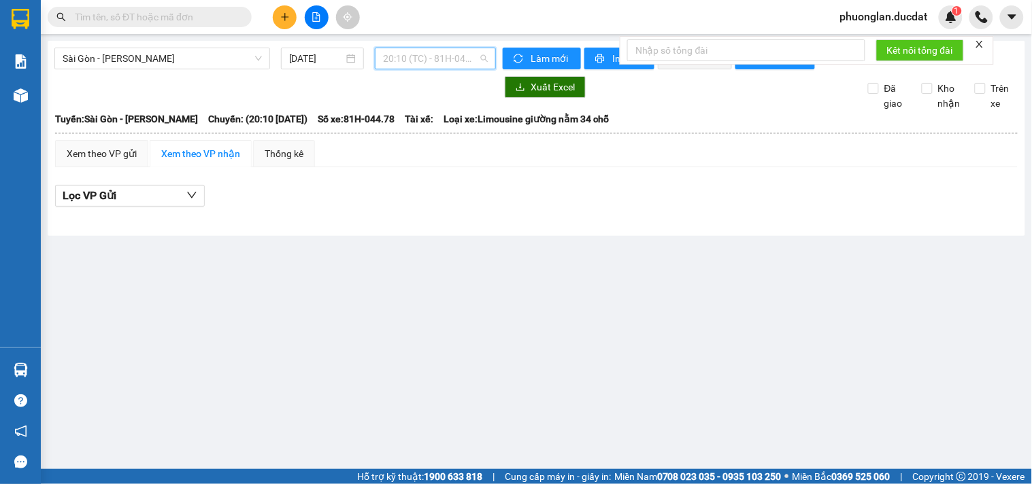
click at [461, 54] on span "20:10 (TC) - 81H-044.78" at bounding box center [435, 58] width 105 height 20
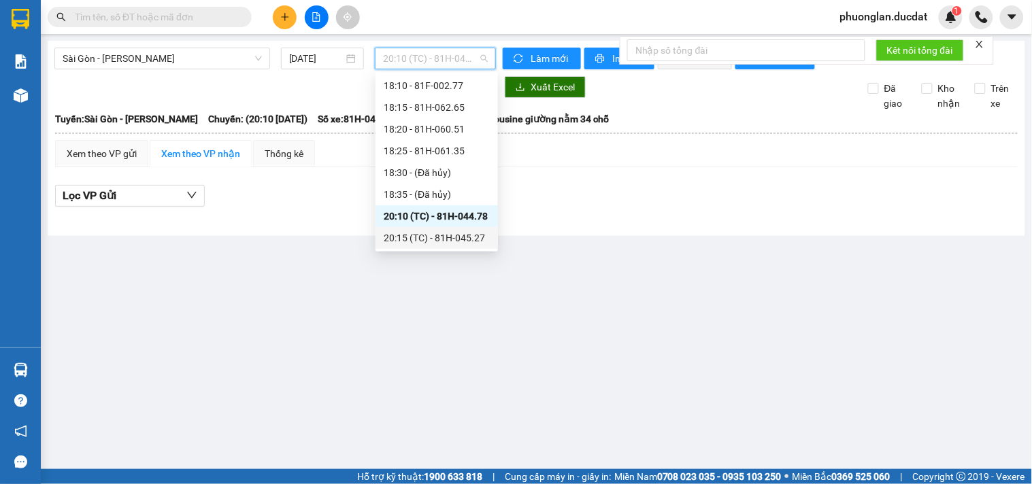
click at [444, 244] on div "20:15 (TC) - 81H-045.27" at bounding box center [437, 238] width 106 height 15
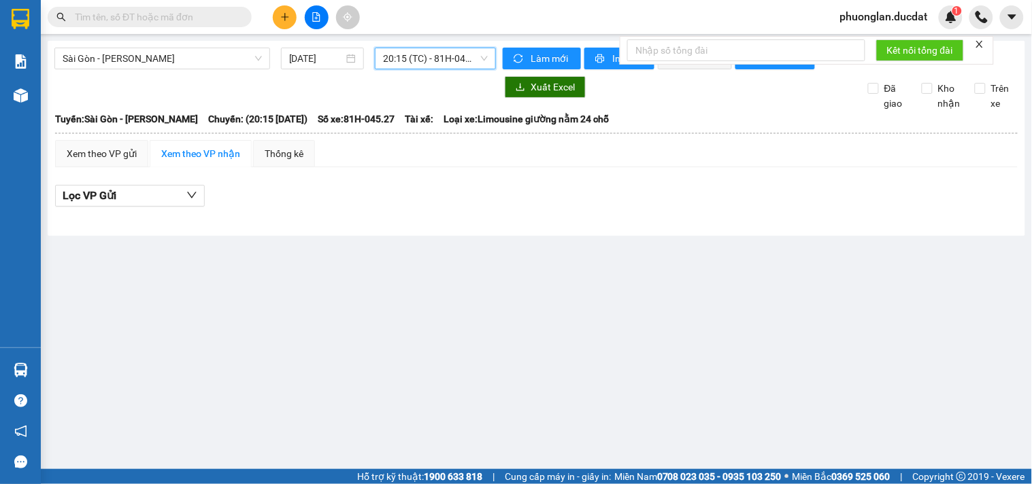
click at [465, 52] on span "20:15 (TC) - 81H-045.27" at bounding box center [435, 58] width 105 height 20
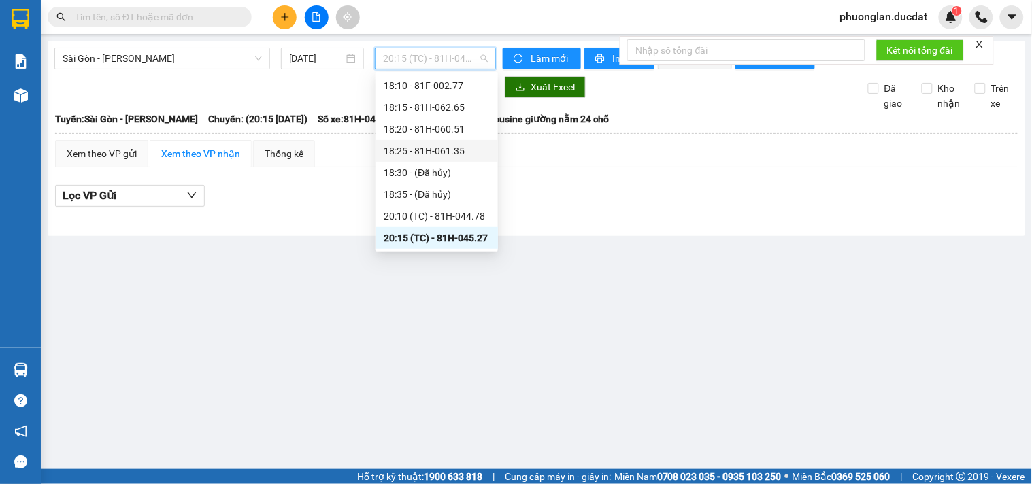
click at [463, 152] on div "18:25 - 81H-061.35" at bounding box center [437, 151] width 106 height 15
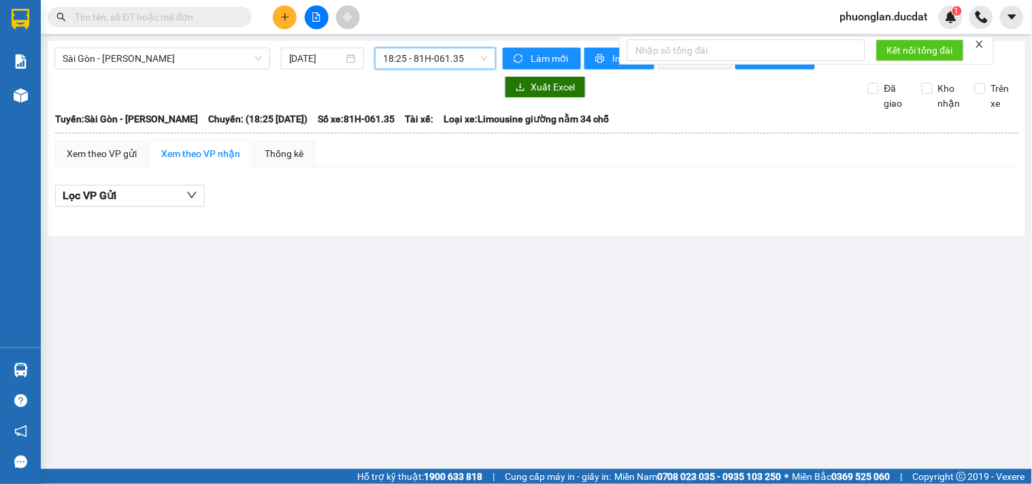
click at [465, 63] on span "18:25 - 81H-061.35" at bounding box center [435, 58] width 105 height 20
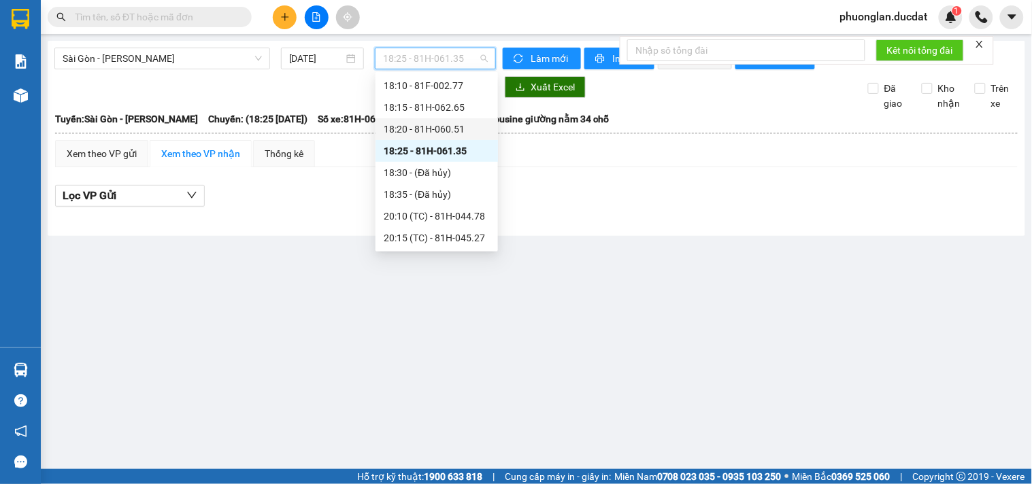
click at [463, 125] on div "18:20 - 81H-060.51" at bounding box center [437, 129] width 106 height 15
click at [447, 67] on span "18:20 - 81H-060.51" at bounding box center [435, 58] width 105 height 20
click at [412, 148] on div "18:25 - 81H-061.35" at bounding box center [437, 151] width 106 height 15
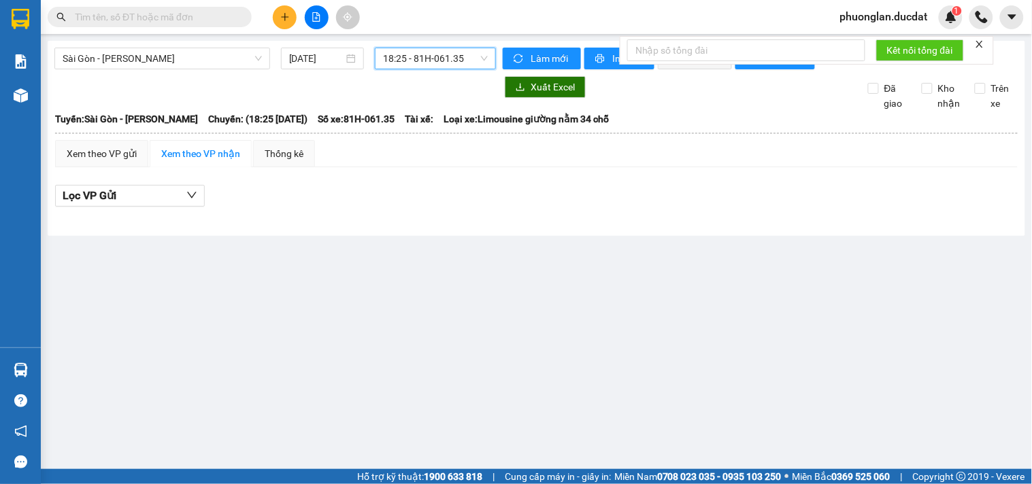
click at [446, 54] on span "18:25 - 81H-061.35" at bounding box center [435, 58] width 105 height 20
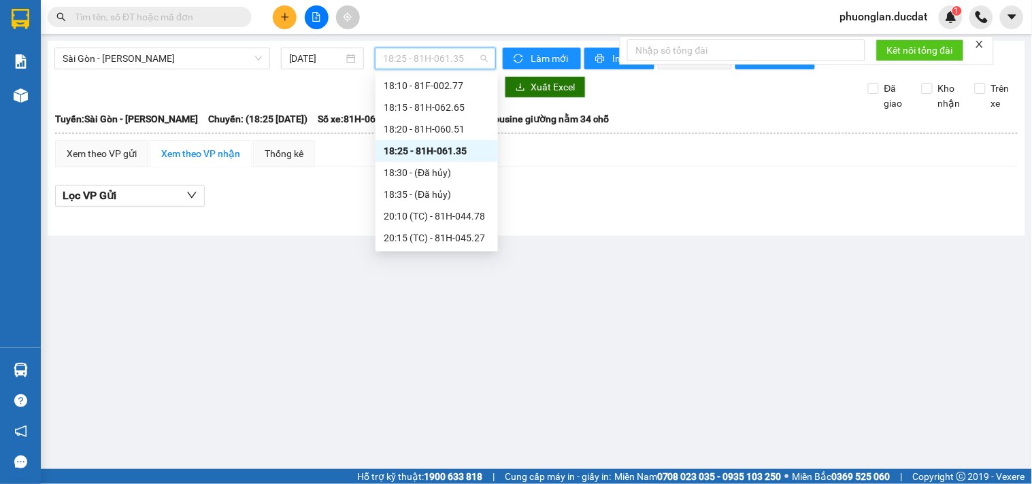
click at [450, 155] on div "18:25 - 81H-061.35" at bounding box center [437, 151] width 106 height 15
click at [451, 63] on span "18:25 - 81H-061.35" at bounding box center [435, 58] width 105 height 20
click at [440, 125] on div "18:20 - 81H-060.51" at bounding box center [437, 129] width 106 height 15
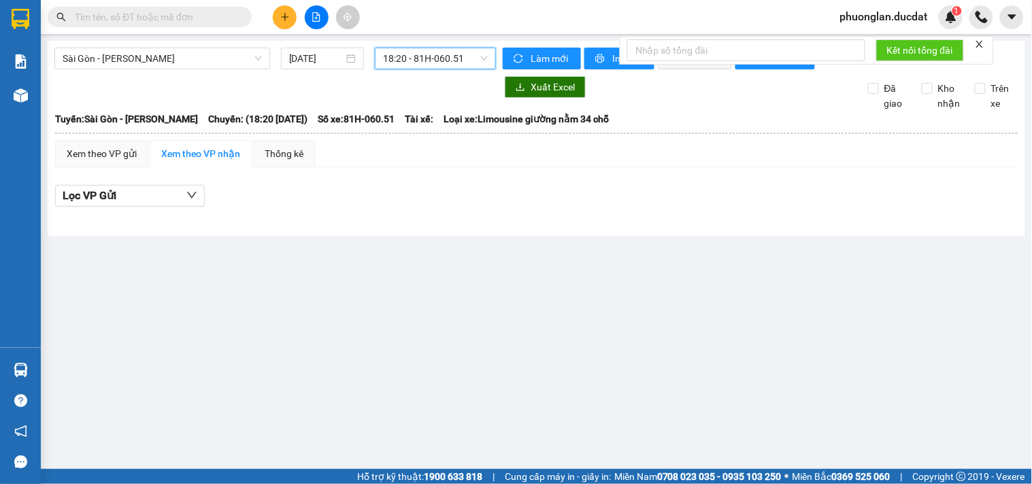
click at [469, 64] on span "18:20 - 81H-060.51" at bounding box center [435, 58] width 105 height 20
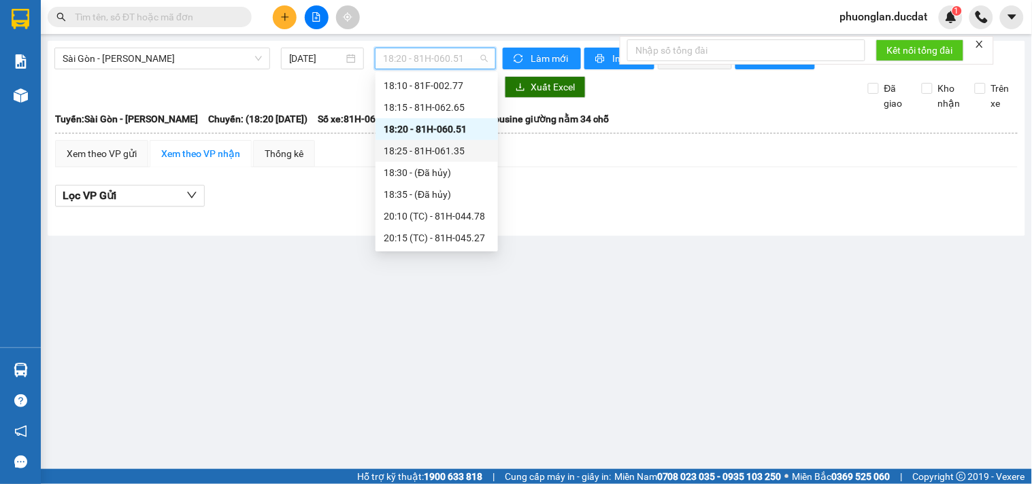
click at [443, 146] on div "18:25 - 81H-061.35" at bounding box center [437, 151] width 106 height 15
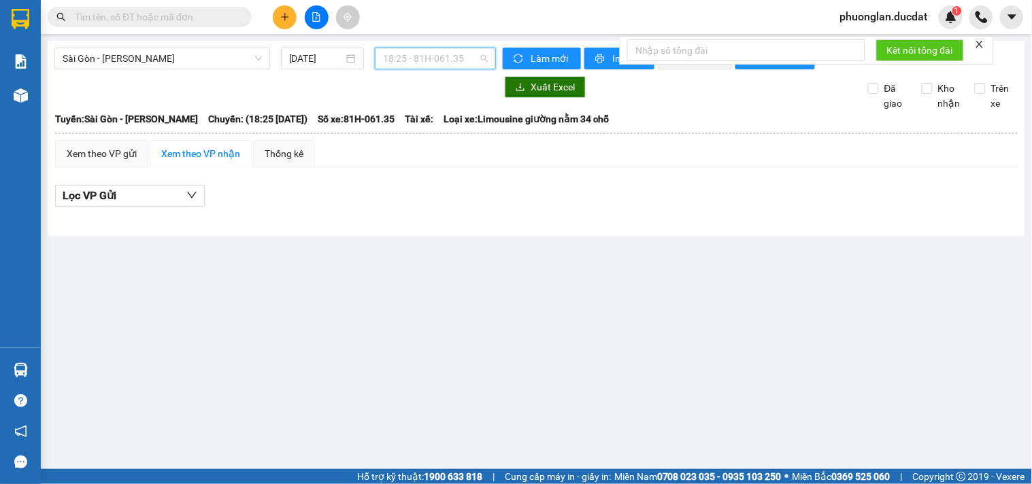
click at [426, 61] on span "18:25 - 81H-061.35" at bounding box center [435, 58] width 105 height 20
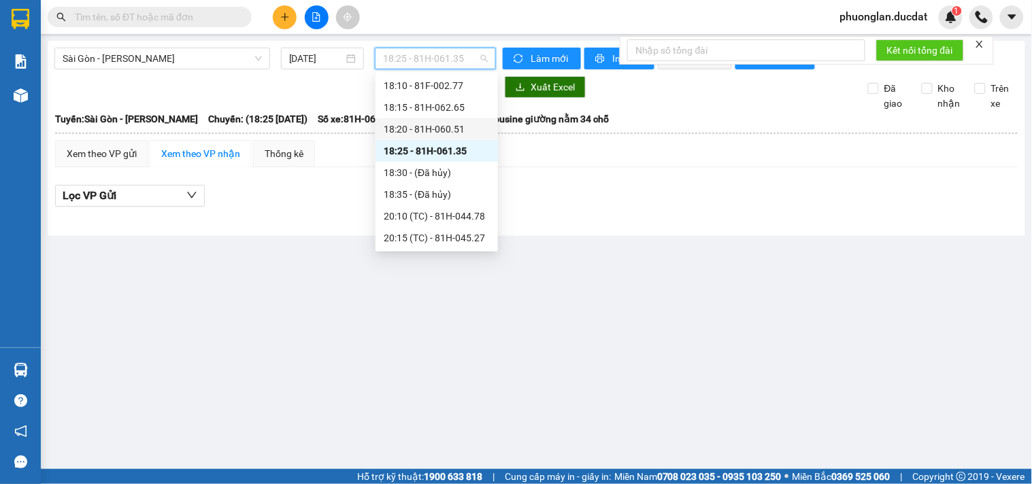
click at [458, 125] on div "18:20 - 81H-060.51" at bounding box center [437, 129] width 106 height 15
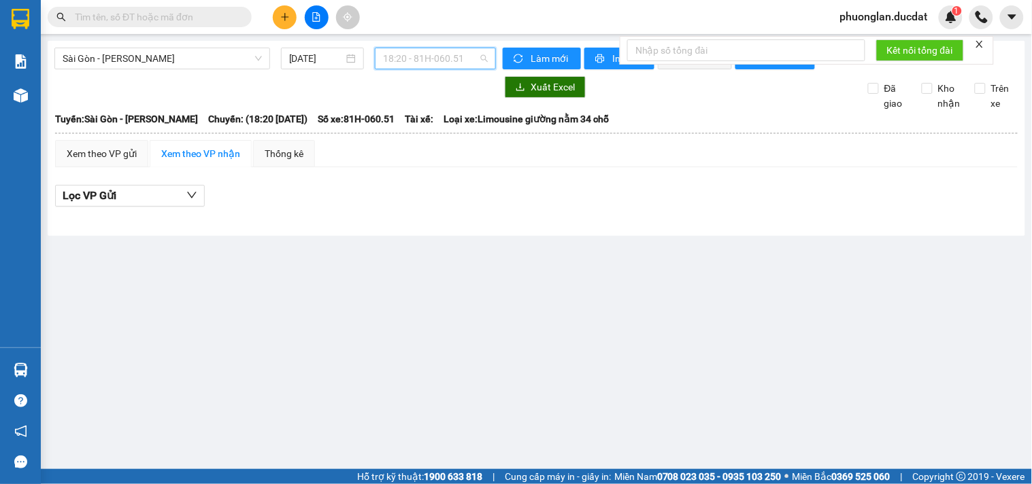
click at [456, 64] on span "18:20 - 81H-060.51" at bounding box center [435, 58] width 105 height 20
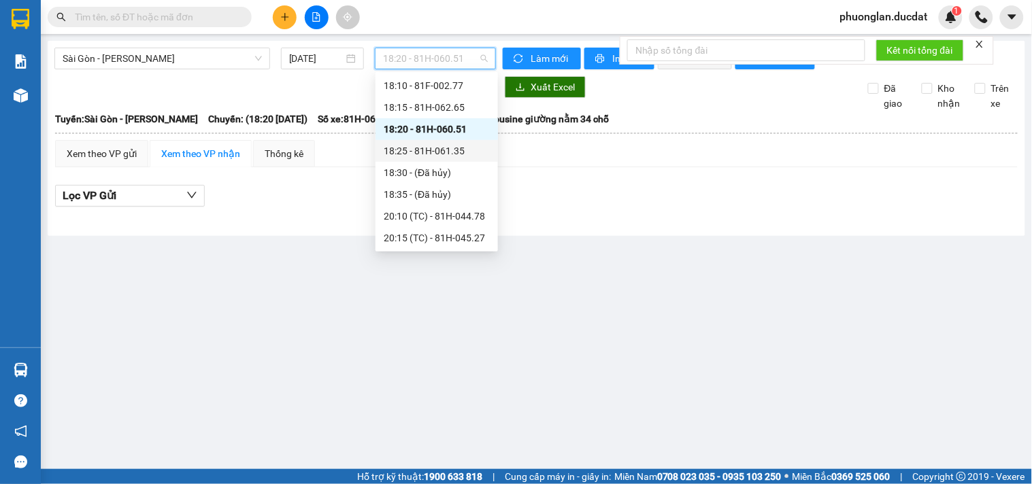
click at [458, 154] on div "18:25 - 81H-061.35" at bounding box center [437, 151] width 106 height 15
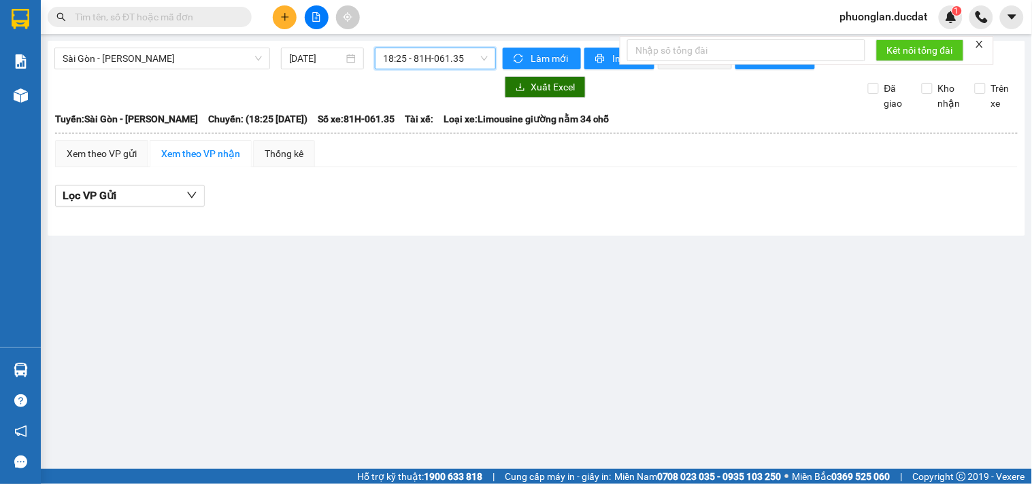
click at [417, 61] on span "18:25 - 81H-061.35" at bounding box center [435, 58] width 105 height 20
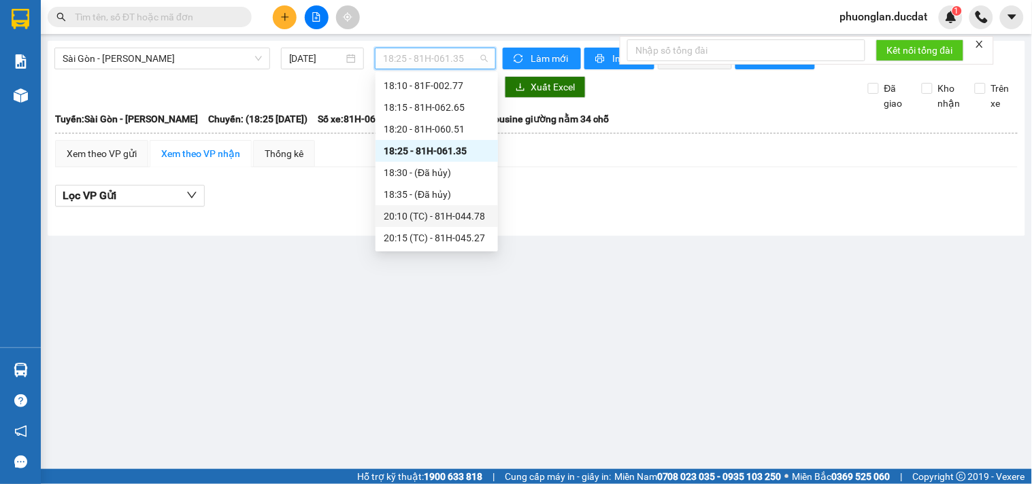
click at [459, 214] on div "20:10 (TC) - 81H-044.78" at bounding box center [437, 216] width 106 height 15
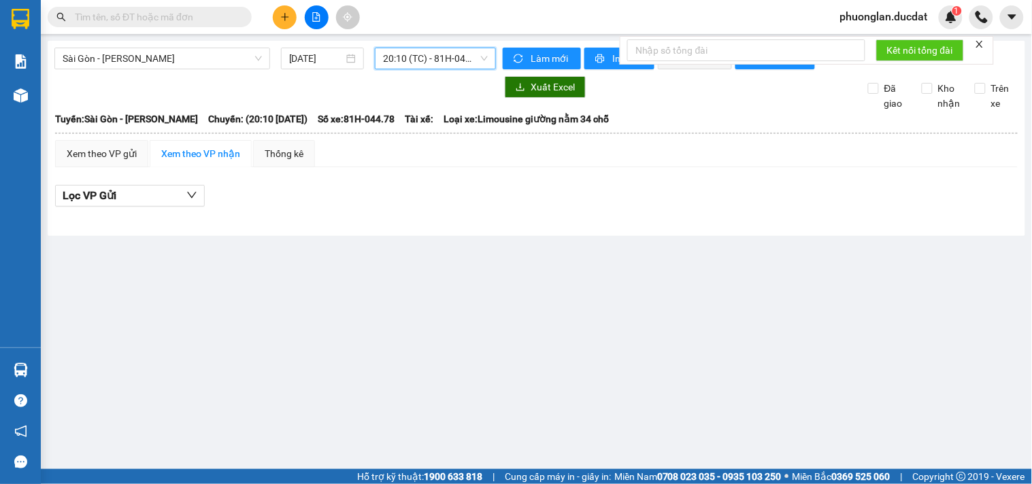
click at [449, 56] on span "20:10 (TC) - 81H-044.78" at bounding box center [435, 58] width 105 height 20
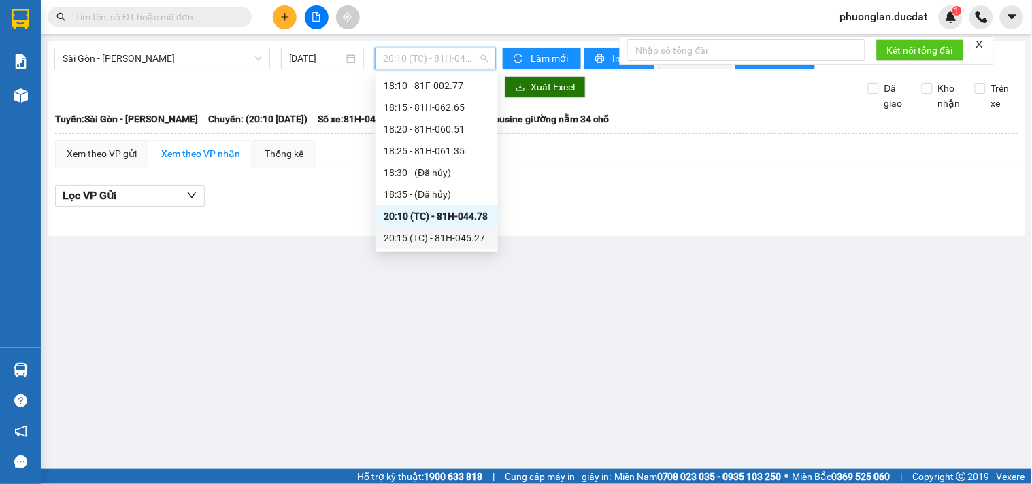
click at [461, 236] on div "20:15 (TC) - 81H-045.27" at bounding box center [437, 238] width 106 height 15
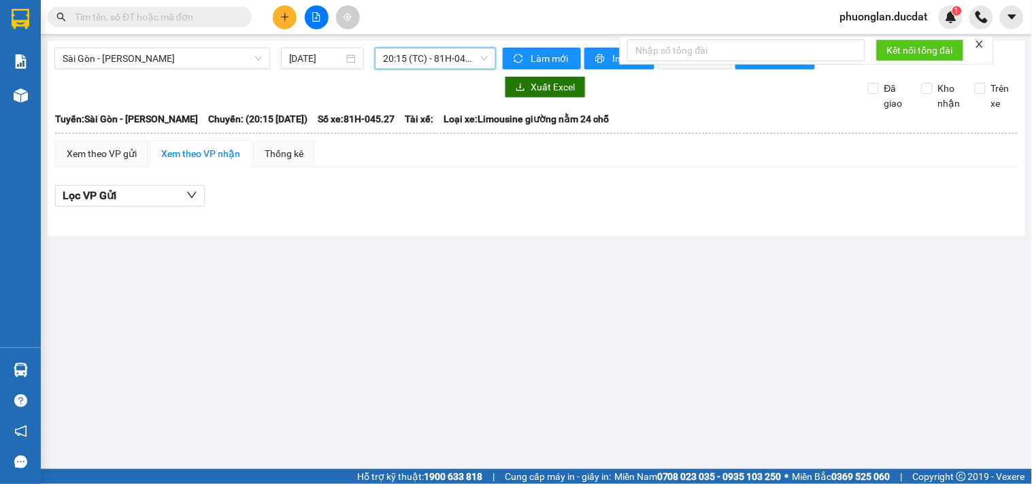
click at [444, 63] on span "20:15 (TC) - 81H-045.27" at bounding box center [435, 58] width 105 height 20
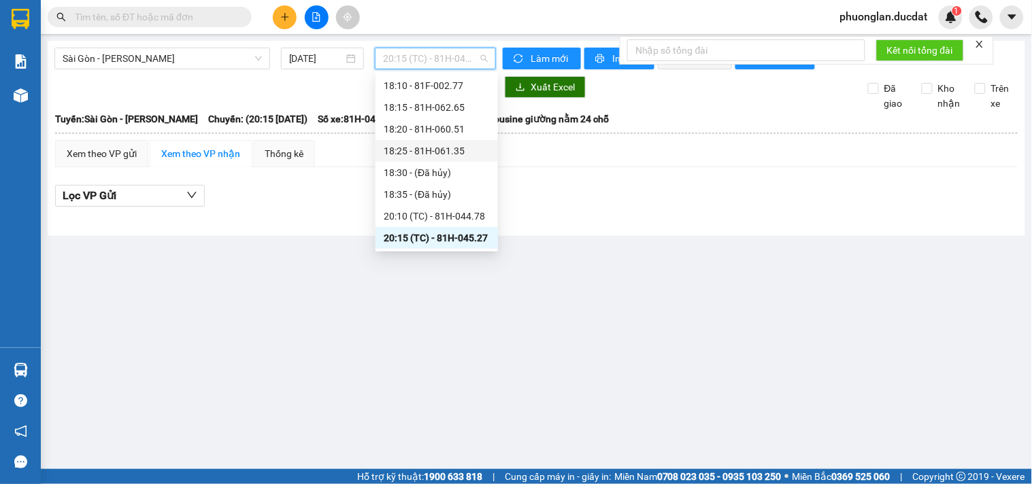
click at [450, 148] on div "18:25 - 81H-061.35" at bounding box center [437, 151] width 106 height 15
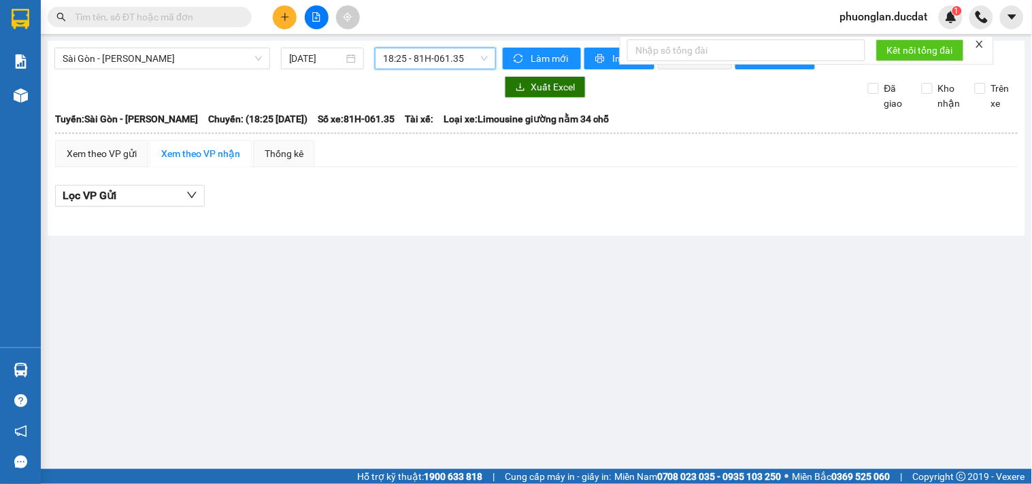
click at [468, 61] on span "18:25 - 81H-061.35" at bounding box center [435, 58] width 105 height 20
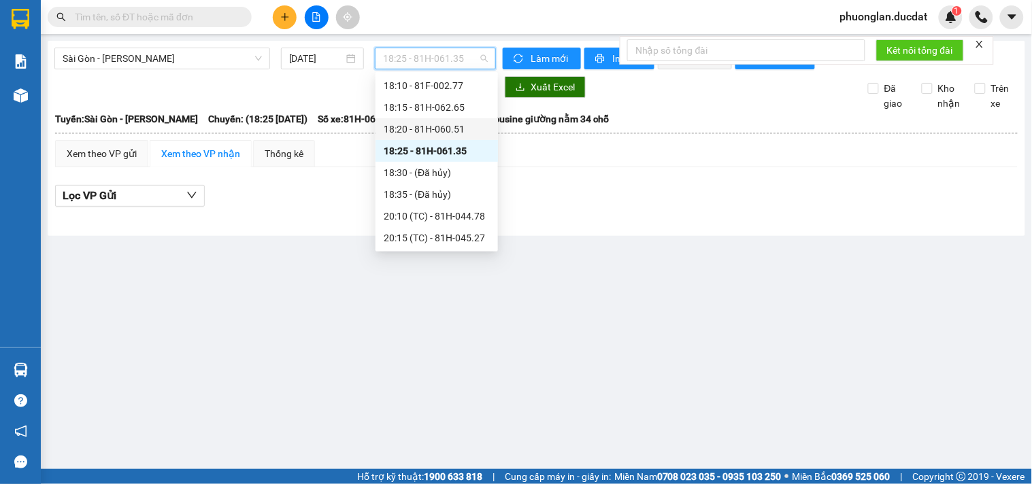
click at [444, 126] on div "18:20 - 81H-060.51" at bounding box center [437, 129] width 106 height 15
click at [451, 53] on span "18:20 - 81H-060.51" at bounding box center [435, 58] width 105 height 20
click at [444, 150] on div "18:25 - 81H-061.35" at bounding box center [437, 151] width 106 height 15
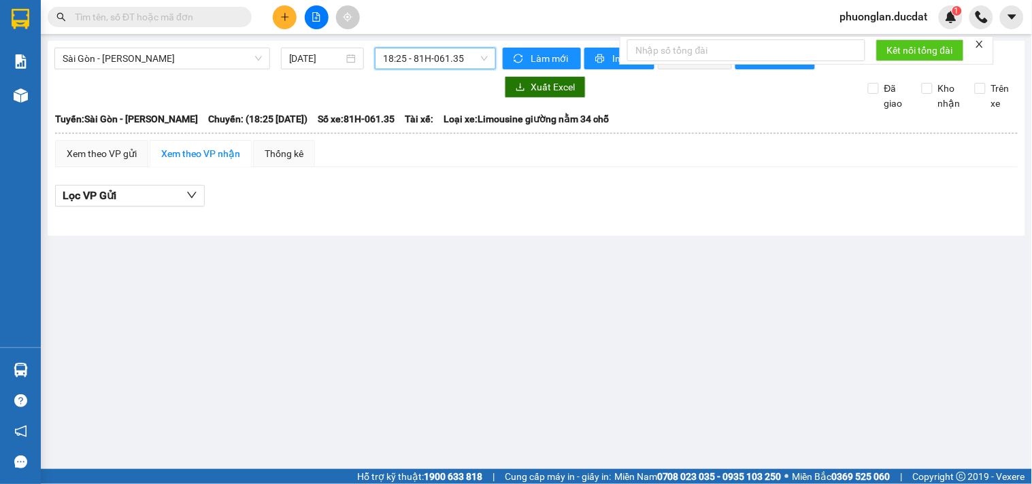
click at [456, 62] on span "18:25 - 81H-061.35" at bounding box center [435, 58] width 105 height 20
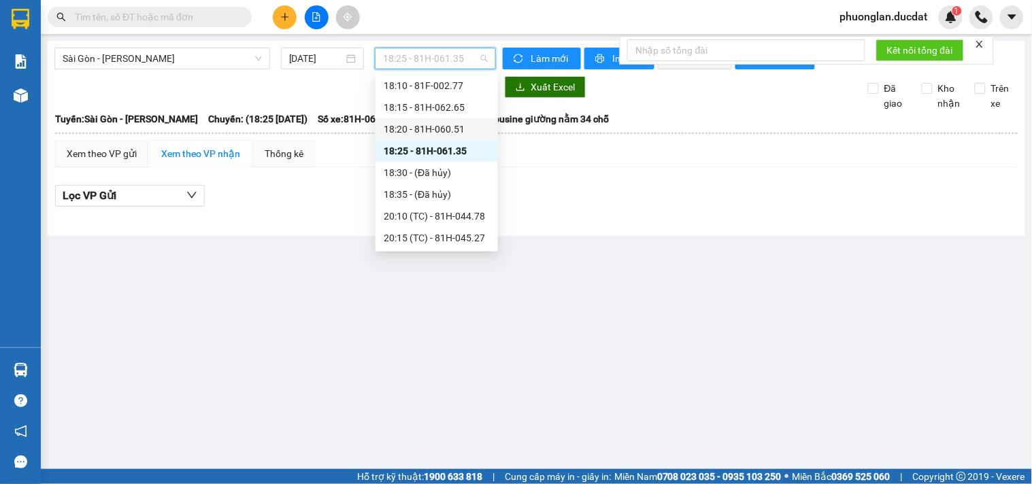
click at [452, 132] on div "18:20 - 81H-060.51" at bounding box center [437, 129] width 106 height 15
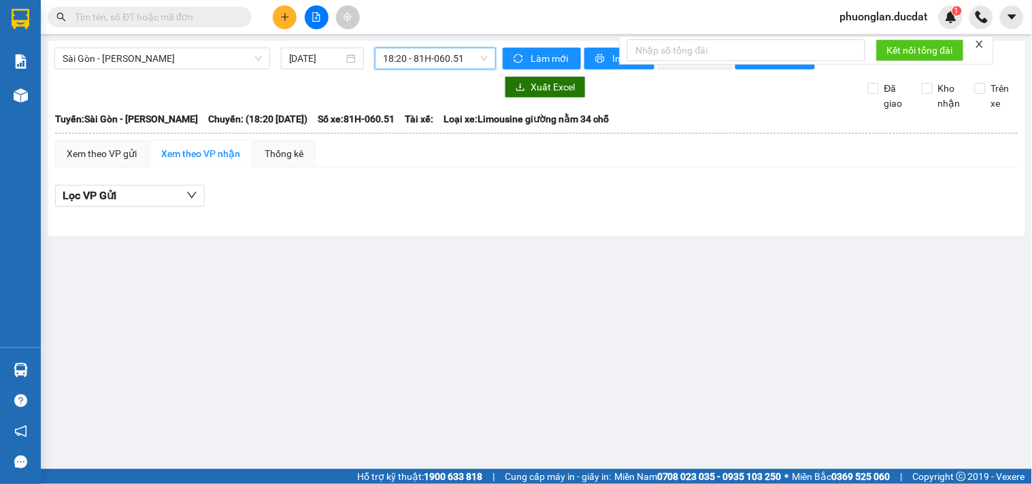
click at [465, 52] on span "18:20 - 81H-060.51" at bounding box center [435, 58] width 105 height 20
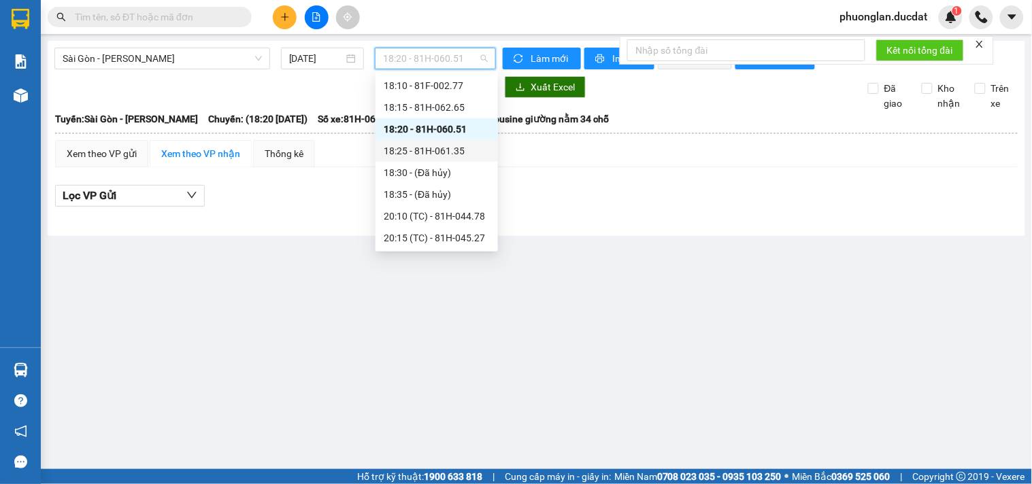
click at [448, 158] on div "18:25 - 81H-061.35" at bounding box center [437, 151] width 106 height 15
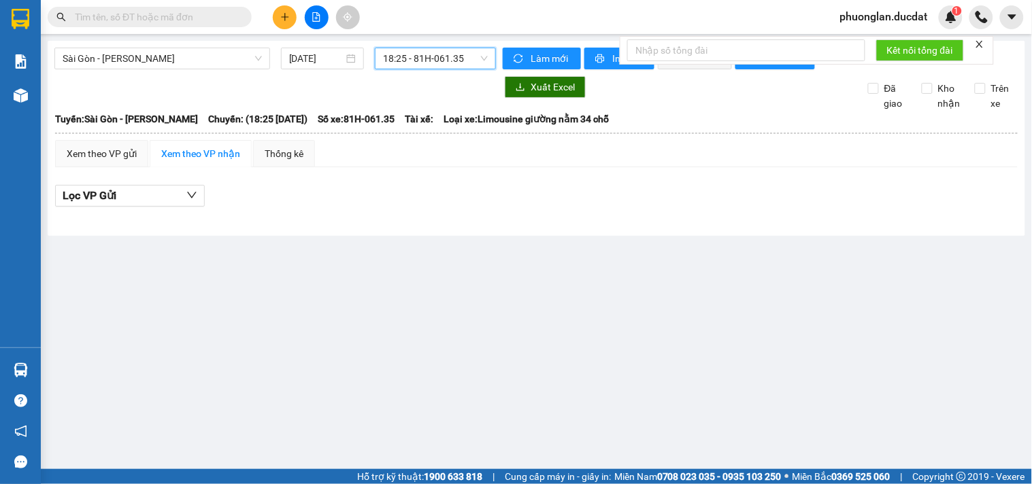
click at [448, 66] on span "18:25 - 81H-061.35" at bounding box center [435, 58] width 105 height 20
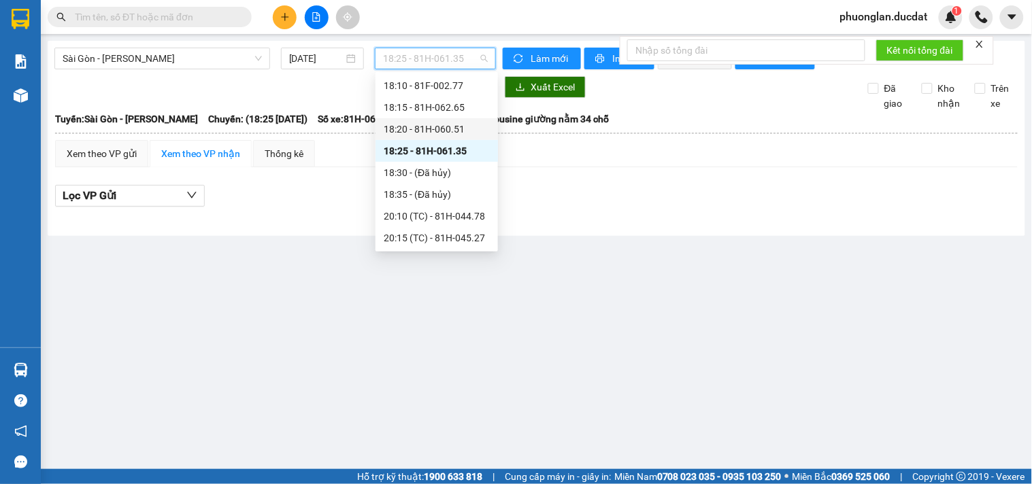
click at [444, 131] on div "18:20 - 81H-060.51" at bounding box center [437, 129] width 106 height 15
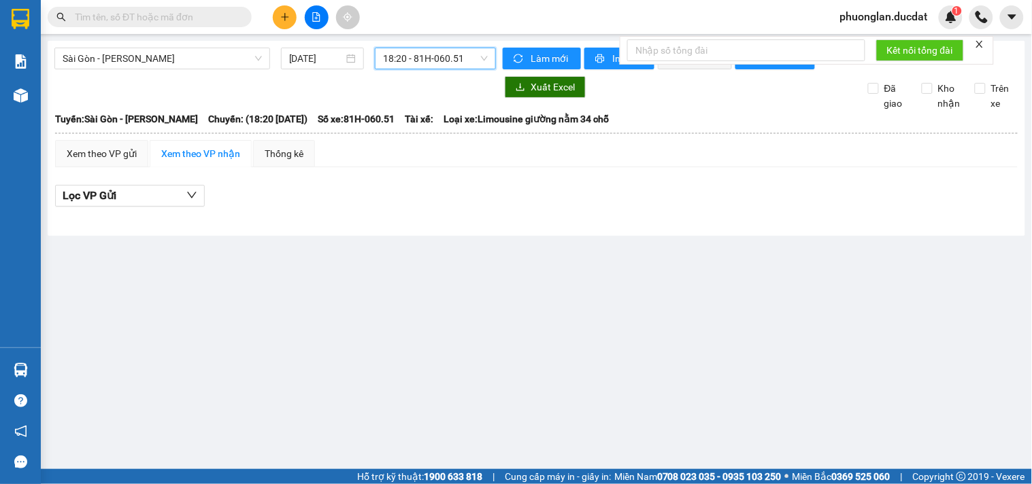
click at [425, 58] on span "18:20 - 81H-060.51" at bounding box center [435, 58] width 105 height 20
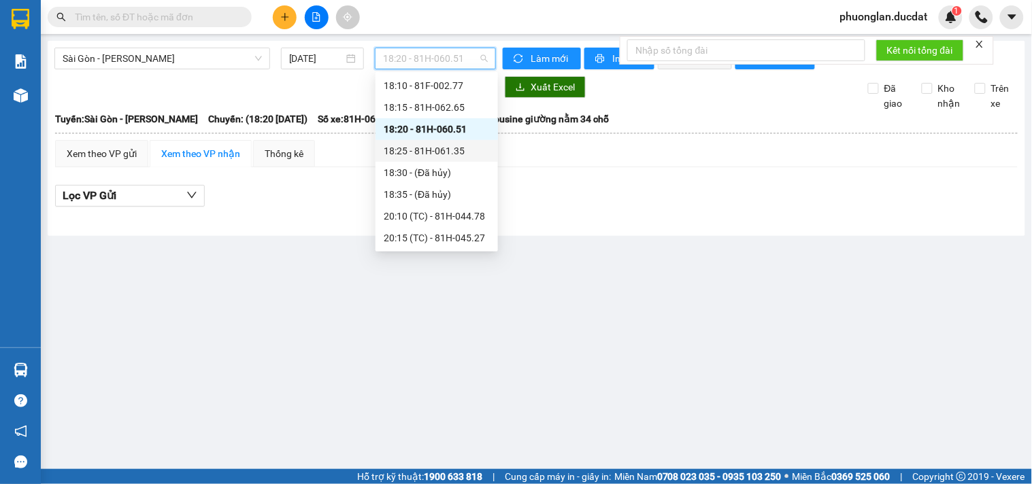
click at [420, 156] on div "18:25 - 81H-061.35" at bounding box center [437, 151] width 106 height 15
